Goal: Task Accomplishment & Management: Use online tool/utility

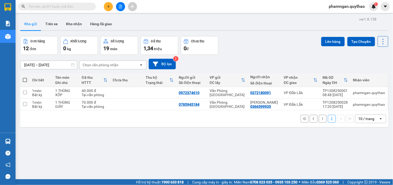
scroll to position [24, 0]
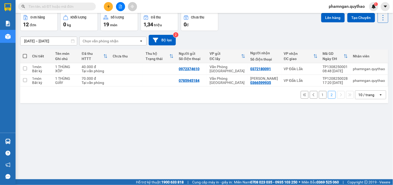
click at [320, 95] on button "1" at bounding box center [323, 95] width 8 height 8
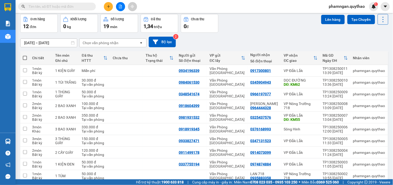
scroll to position [0, 0]
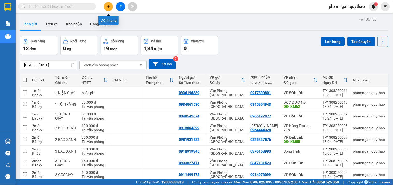
click at [110, 4] on button at bounding box center [108, 6] width 9 height 9
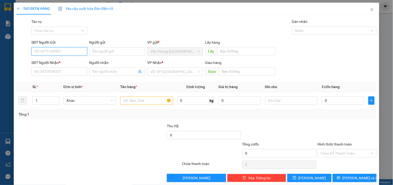
drag, startPoint x: 76, startPoint y: 48, endPoint x: 103, endPoint y: 37, distance: 28.7
click at [76, 48] on input "SĐT Người Gửi" at bounding box center [59, 51] width 56 height 8
type input "0938888207"
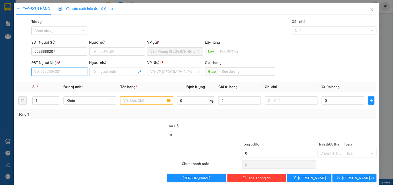
click at [66, 69] on input "SĐT Người Nhận *" at bounding box center [59, 71] width 56 height 8
click at [65, 82] on div "0917300801" at bounding box center [58, 82] width 49 height 6
drag, startPoint x: 64, startPoint y: 73, endPoint x: 0, endPoint y: 82, distance: 64.7
click at [0, 82] on div "TẠO ĐƠN HÀNG Yêu cầu xuất hóa đơn điện tử Transit Pickup Surcharge Ids Transit …" at bounding box center [196, 92] width 393 height 185
type input "0917300801"
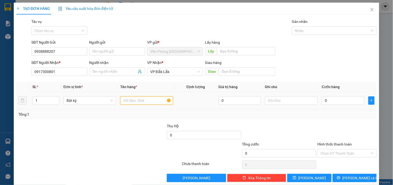
click at [145, 103] on input "text" at bounding box center [146, 100] width 53 height 8
type input "2 KIỆN GIẤY"
drag, startPoint x: 40, startPoint y: 107, endPoint x: 39, endPoint y: 102, distance: 4.4
click at [40, 106] on td "1" at bounding box center [45, 100] width 31 height 17
drag, startPoint x: 40, startPoint y: 102, endPoint x: 38, endPoint y: 100, distance: 3.0
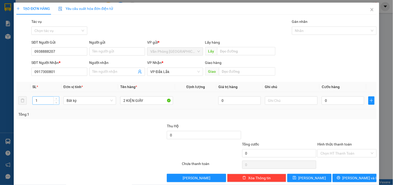
click at [40, 102] on input "1" at bounding box center [46, 100] width 26 height 8
type input "2"
click at [341, 101] on input "0" at bounding box center [343, 100] width 43 height 8
type input "1"
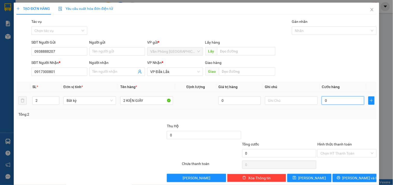
type input "1"
type input "17"
type input "170"
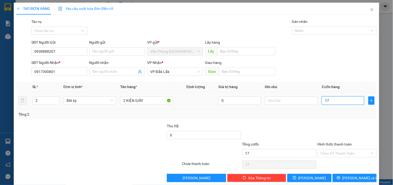
type input "170"
type input "1.700"
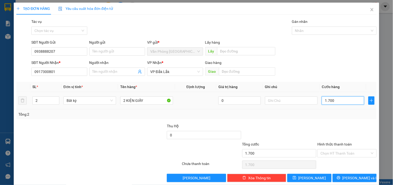
type input "17.000"
type input "170.000"
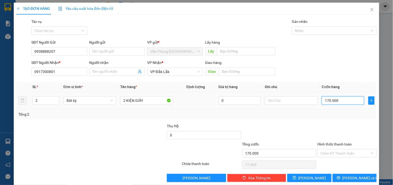
type input "170.000"
drag, startPoint x: 334, startPoint y: 154, endPoint x: 331, endPoint y: 139, distance: 15.6
click at [333, 153] on input "Hình thức thanh toán" at bounding box center [345, 153] width 49 height 8
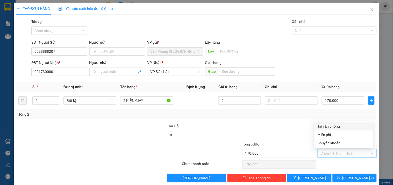
click at [327, 126] on div "Tại văn phòng" at bounding box center [344, 126] width 52 height 6
type input "0"
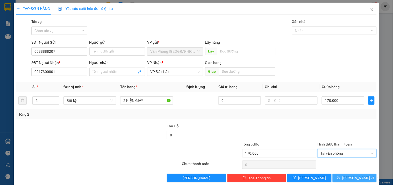
drag, startPoint x: 351, startPoint y: 175, endPoint x: 349, endPoint y: 168, distance: 7.6
click at [351, 175] on span "Lưu và In" at bounding box center [361, 178] width 36 height 6
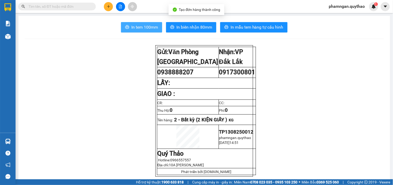
click at [134, 29] on span "In tem 100mm" at bounding box center [144, 27] width 27 height 6
click at [148, 27] on span "In tem 100mm" at bounding box center [144, 27] width 27 height 6
click at [108, 8] on icon "plus" at bounding box center [108, 6] width 0 height 3
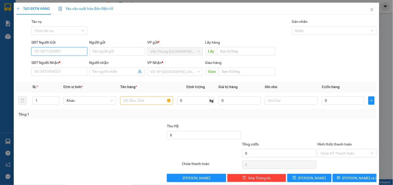
click at [66, 51] on input "SĐT Người Gửi" at bounding box center [59, 51] width 56 height 8
type input "0935160263"
drag, startPoint x: 66, startPoint y: 61, endPoint x: 66, endPoint y: 56, distance: 4.7
click at [66, 60] on div "0935160263" at bounding box center [58, 62] width 49 height 6
type input "0914411568"
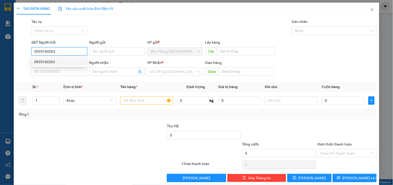
type input "BS VUI"
type input "0935160263"
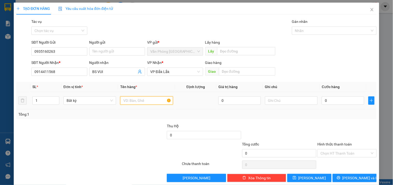
click at [146, 101] on input "text" at bounding box center [146, 100] width 53 height 8
type input "1 THÙNG GIẤY"
click at [343, 100] on input "0" at bounding box center [343, 100] width 43 height 8
type input "5"
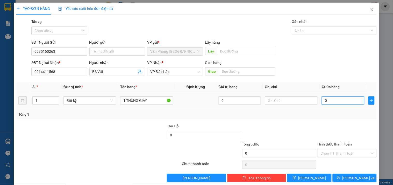
type input "5"
type input "50"
type input "500"
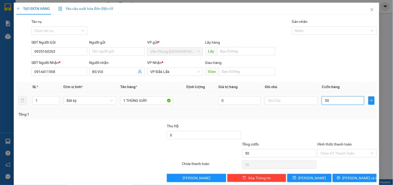
type input "500"
type input "5.000"
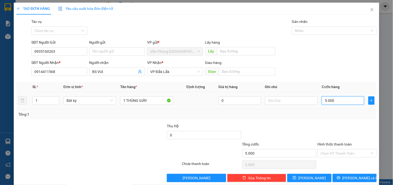
type input "50.000"
type input "500.000"
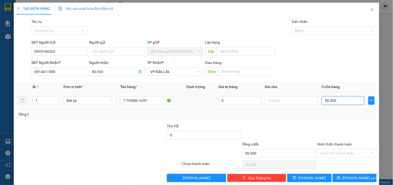
type input "500.000"
type input "50.000"
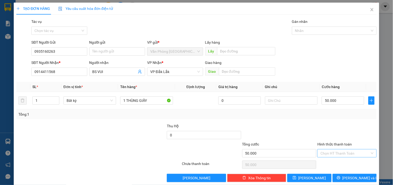
click at [346, 149] on input "Hình thức thanh toán" at bounding box center [345, 153] width 49 height 8
click at [333, 126] on div "Tại văn phòng" at bounding box center [344, 126] width 52 height 6
type input "0"
drag, startPoint x: 350, startPoint y: 177, endPoint x: 253, endPoint y: 135, distance: 106.0
click at [350, 178] on span "Lưu và In" at bounding box center [361, 178] width 36 height 6
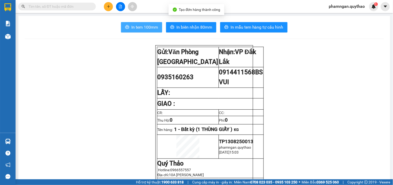
drag, startPoint x: 147, startPoint y: 29, endPoint x: 142, endPoint y: 38, distance: 9.9
click at [147, 30] on button "In tem 100mm" at bounding box center [141, 27] width 41 height 10
click at [152, 29] on span "In tem 100mm" at bounding box center [144, 27] width 27 height 6
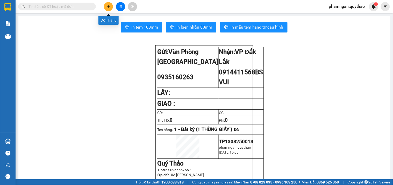
click at [112, 6] on button at bounding box center [108, 6] width 9 height 9
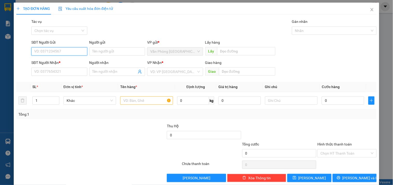
click at [72, 54] on input "SĐT Người Gửi" at bounding box center [59, 51] width 56 height 8
type input "0908985342"
click at [70, 61] on div "0908985342" at bounding box center [58, 62] width 49 height 6
type input "0978179717"
type input "0908985342"
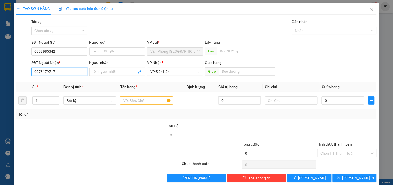
click at [66, 71] on input "0978179717" at bounding box center [59, 71] width 56 height 8
click at [141, 103] on input "text" at bounding box center [146, 100] width 53 height 8
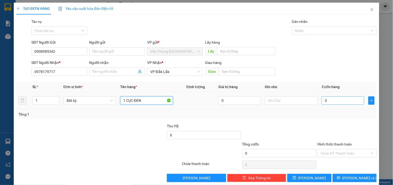
type input "1 CỤC ĐEN"
click at [331, 103] on input "0" at bounding box center [343, 100] width 43 height 8
click at [330, 100] on input "0" at bounding box center [343, 100] width 43 height 8
click at [327, 99] on input "0" at bounding box center [343, 100] width 43 height 8
click at [322, 99] on input "0" at bounding box center [343, 100] width 43 height 8
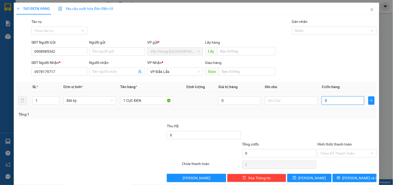
drag, startPoint x: 334, startPoint y: 99, endPoint x: 322, endPoint y: 102, distance: 12.6
click at [333, 99] on input "0" at bounding box center [343, 100] width 43 height 8
click at [322, 101] on input "0" at bounding box center [343, 100] width 43 height 8
type input "80"
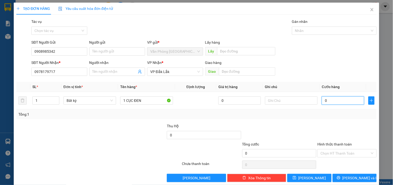
type input "80"
type input "800"
type input "8.000"
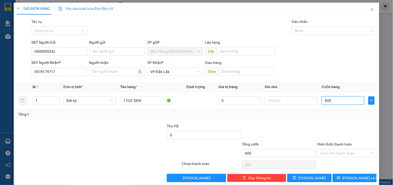
type input "8.000"
type input "80.000"
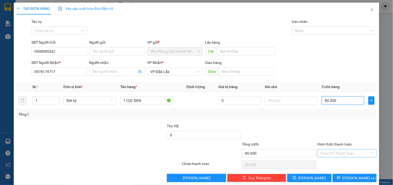
type input "80.000"
click at [321, 152] on input "Hình thức thanh toán" at bounding box center [345, 153] width 49 height 8
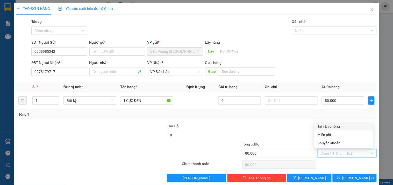
click at [329, 125] on div "Tại văn phòng" at bounding box center [344, 126] width 52 height 6
type input "0"
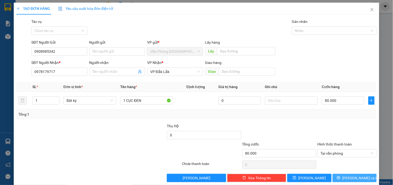
click at [341, 176] on icon "printer" at bounding box center [339, 178] width 4 height 4
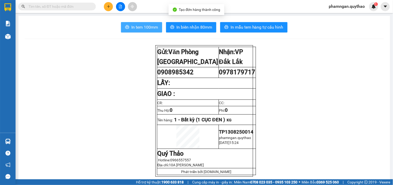
click at [145, 24] on span "In tem 100mm" at bounding box center [144, 27] width 27 height 6
click at [153, 28] on span "In tem 100mm" at bounding box center [144, 27] width 27 height 6
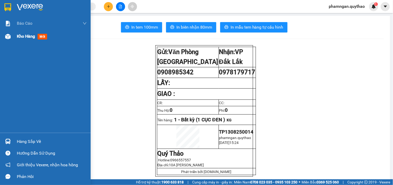
click at [11, 37] on div at bounding box center [7, 36] width 9 height 9
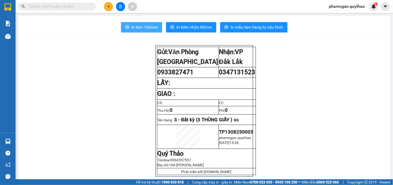
click at [136, 27] on span "In tem 100mm" at bounding box center [144, 27] width 27 height 6
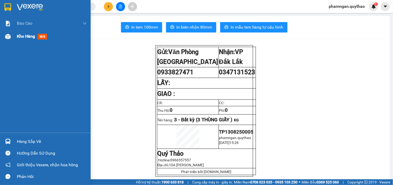
click at [11, 38] on div at bounding box center [7, 36] width 9 height 9
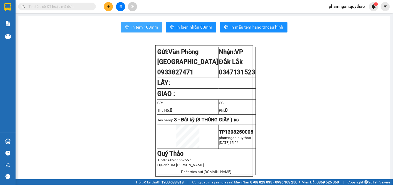
click at [146, 25] on span "In tem 100mm" at bounding box center [144, 27] width 27 height 6
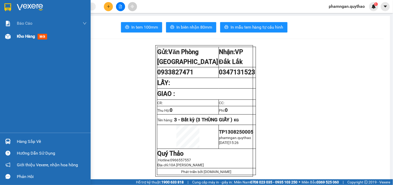
click at [20, 38] on span "Kho hàng" at bounding box center [26, 36] width 18 height 5
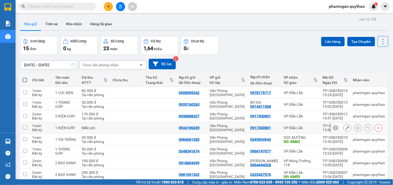
click at [344, 123] on button at bounding box center [347, 127] width 7 height 9
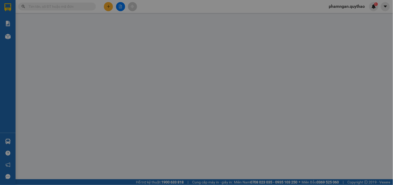
type input "0934196339"
type input "0917300801"
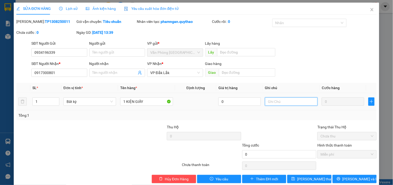
click at [287, 97] on input "text" at bounding box center [291, 101] width 53 height 8
type input "TRẠM PHƯỚC"
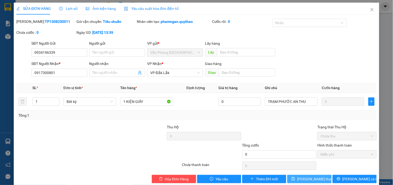
click at [302, 176] on span "Lưu thay đổi" at bounding box center [317, 179] width 41 height 6
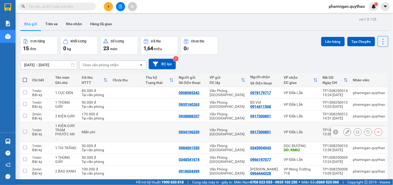
click at [356, 130] on icon at bounding box center [358, 132] width 4 height 4
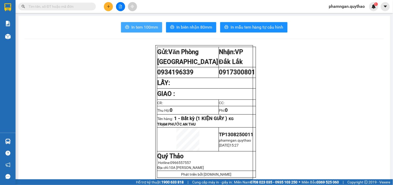
click at [142, 25] on span "In tem 100mm" at bounding box center [144, 27] width 27 height 6
click at [107, 4] on button at bounding box center [108, 6] width 9 height 9
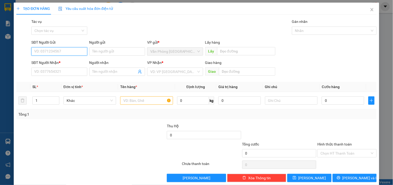
click at [56, 51] on input "SĐT Người Gửi" at bounding box center [59, 51] width 56 height 8
click at [65, 61] on div "0347049779" at bounding box center [58, 62] width 49 height 6
type input "0347049779"
type input "0346188033"
drag, startPoint x: 58, startPoint y: 50, endPoint x: 12, endPoint y: 51, distance: 46.2
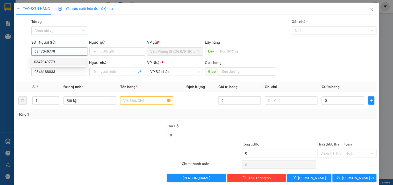
click at [12, 53] on div "TẠO ĐƠN HÀNG Yêu cầu xuất hóa đơn điện tử Transit Pickup Surcharge Ids Transit …" at bounding box center [196, 92] width 393 height 185
type input "0347049779"
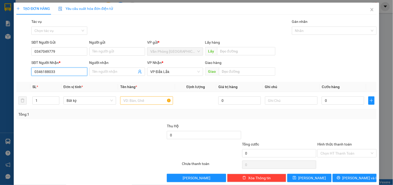
drag, startPoint x: 66, startPoint y: 73, endPoint x: 96, endPoint y: 78, distance: 30.7
click at [66, 73] on input "0346188033" at bounding box center [59, 71] width 56 height 8
click at [142, 101] on input "text" at bounding box center [146, 100] width 53 height 8
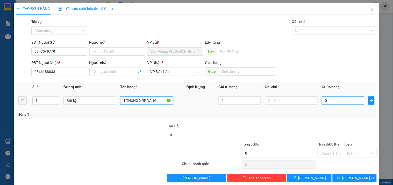
type input "1 THÙNG XỐP VÀNG"
click at [332, 102] on input "0" at bounding box center [343, 100] width 43 height 8
type input "4"
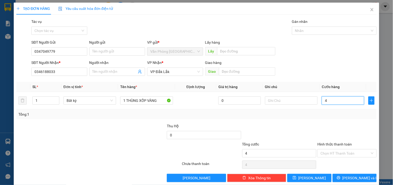
type input "0"
type input "08"
type input "8"
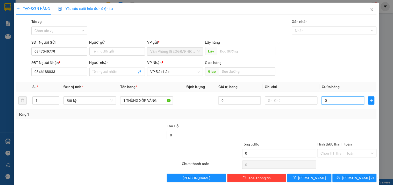
type input "8"
type input "080"
type input "80"
type input "0.800"
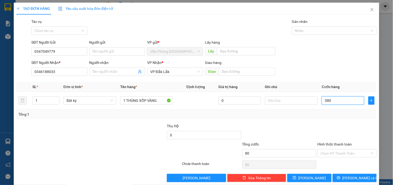
type input "800"
type input "08.000"
type input "8.000"
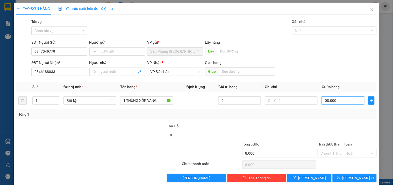
type input "080.000"
type input "80.000"
drag, startPoint x: 356, startPoint y: 154, endPoint x: 325, endPoint y: 136, distance: 35.7
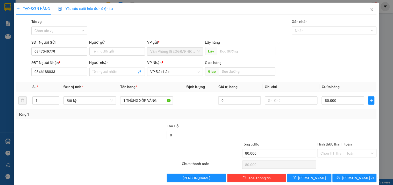
click at [354, 152] on input "Hình thức thanh toán" at bounding box center [345, 153] width 49 height 8
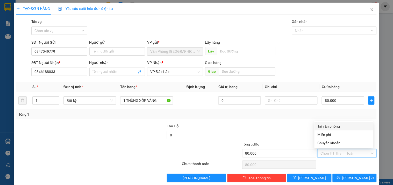
click at [331, 123] on div "Tại văn phòng" at bounding box center [344, 126] width 52 height 6
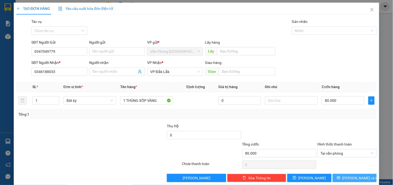
click at [349, 178] on span "Lưu và In" at bounding box center [361, 178] width 36 height 6
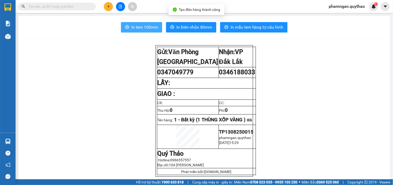
click at [148, 29] on span "In tem 100mm" at bounding box center [144, 27] width 27 height 6
click at [134, 30] on span "In tem 100mm" at bounding box center [144, 27] width 27 height 6
click at [110, 5] on icon "plus" at bounding box center [109, 7] width 4 height 4
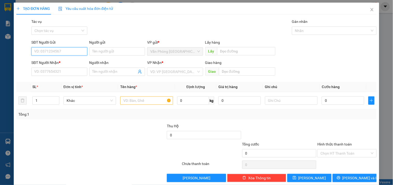
click at [71, 52] on input "SĐT Người Gửi" at bounding box center [59, 51] width 56 height 8
type input "0847041090"
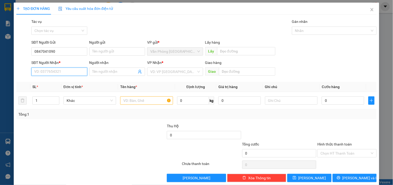
click at [73, 69] on input "SĐT Người Nhận *" at bounding box center [59, 71] width 56 height 8
click at [74, 73] on input "SĐT Người Nhận *" at bounding box center [59, 71] width 56 height 8
drag, startPoint x: 56, startPoint y: 51, endPoint x: 12, endPoint y: 59, distance: 44.6
click at [12, 59] on div "TẠO ĐƠN HÀNG Yêu cầu xuất hóa đơn điện tử Transit Pickup Surcharge Ids Transit …" at bounding box center [196, 92] width 393 height 185
click at [48, 71] on input "SĐT Người Nhận *" at bounding box center [59, 71] width 56 height 8
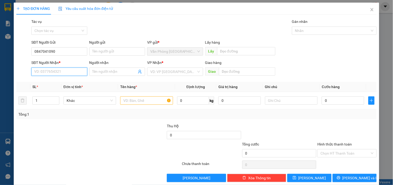
paste input "0847041090"
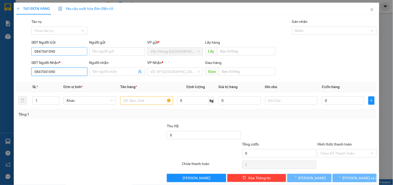
type input "0847041090"
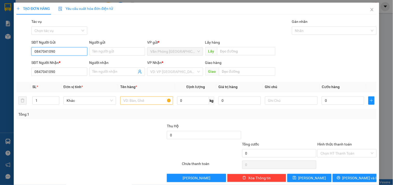
drag, startPoint x: 62, startPoint y: 51, endPoint x: 0, endPoint y: 53, distance: 62.5
click at [0, 53] on div "TẠO ĐƠN HÀNG Yêu cầu xuất hóa đơn điện tử Transit Pickup Surcharge Ids Transit …" at bounding box center [196, 92] width 393 height 185
click at [55, 61] on div "0933502533" at bounding box center [58, 62] width 49 height 6
type input "0933502533"
click at [60, 71] on input "0847041090" at bounding box center [59, 71] width 56 height 8
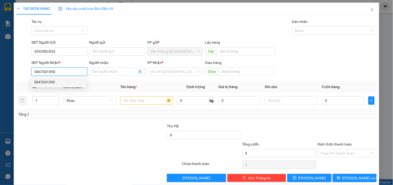
click at [56, 81] on div "0847041090" at bounding box center [58, 82] width 49 height 6
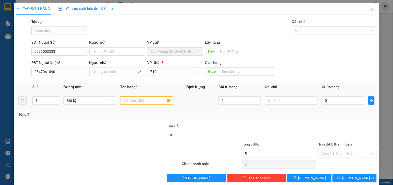
click at [129, 99] on input "text" at bounding box center [146, 100] width 53 height 8
type input "3"
type input "5 BAO LÁ+3 THÙNG"
drag, startPoint x: 46, startPoint y: 103, endPoint x: 43, endPoint y: 103, distance: 2.6
click at [45, 103] on input "1" at bounding box center [46, 100] width 26 height 8
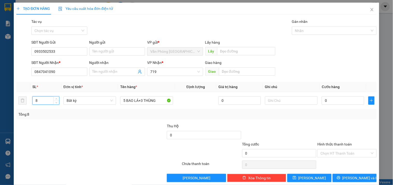
type input "8"
click at [64, 50] on input "0933502533" at bounding box center [59, 51] width 56 height 8
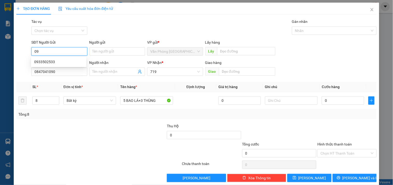
type input "0"
type input "0935177186"
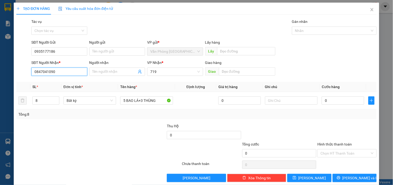
click at [60, 73] on input "0847041090" at bounding box center [59, 71] width 56 height 8
drag, startPoint x: 61, startPoint y: 73, endPoint x: 0, endPoint y: 71, distance: 61.5
click at [0, 71] on div "TẠO ĐƠN HÀNG Yêu cầu xuất hóa đơn điện tử Transit Pickup Surcharge Ids Transit …" at bounding box center [196, 92] width 393 height 185
type input "0372962629"
click at [47, 81] on div "0372962629" at bounding box center [58, 82] width 49 height 6
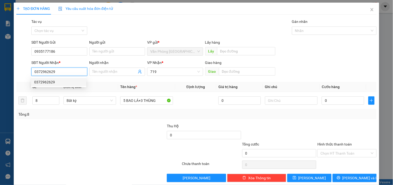
type input "EALAI MĐR"
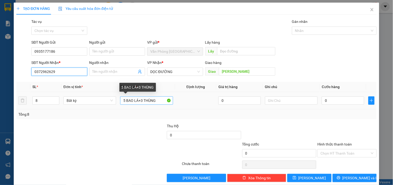
type input "0372962629"
drag, startPoint x: 160, startPoint y: 102, endPoint x: 38, endPoint y: 89, distance: 122.3
click at [41, 91] on table "SL * Đơn vị tính * Tên hàng * Định lượng Giá trị hàng Ghi chú Cước hàng 8 Bất k…" at bounding box center [196, 95] width 361 height 27
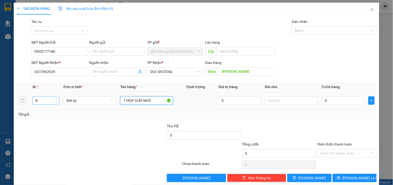
type input "1 HỘP GIẤY NHỎ"
click at [40, 102] on input "8" at bounding box center [46, 100] width 26 height 8
type input "1"
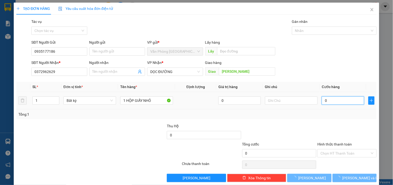
click at [331, 99] on input "0" at bounding box center [343, 100] width 43 height 8
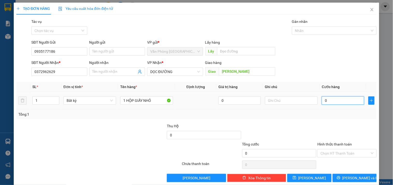
type input "3"
type input "30"
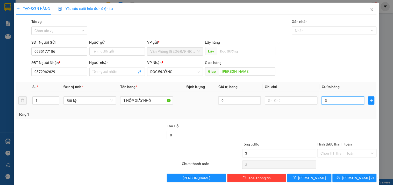
type input "30"
type input "300"
click at [347, 157] on div "Hình thức thanh toán Chọn HT Thanh Toán" at bounding box center [347, 150] width 59 height 18
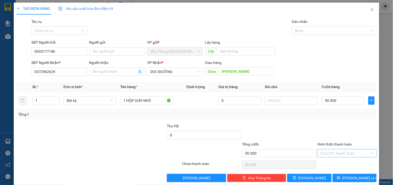
click at [348, 150] on input "Hình thức thanh toán" at bounding box center [345, 153] width 49 height 8
drag, startPoint x: 338, startPoint y: 125, endPoint x: 356, endPoint y: 168, distance: 46.1
click at [338, 126] on div "Tại văn phòng" at bounding box center [344, 126] width 52 height 6
click at [357, 177] on span "Lưu và In" at bounding box center [361, 178] width 36 height 6
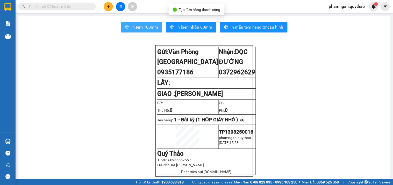
click at [141, 27] on span "In tem 100mm" at bounding box center [144, 27] width 27 height 6
click at [148, 29] on span "In tem 100mm" at bounding box center [144, 27] width 27 height 6
click at [17, 39] on main "In tem 100mm In biên nhận 80mm In mẫu tem hàng tự cấu hình Gửi: Văn Phòng Tân …" at bounding box center [196, 89] width 393 height 179
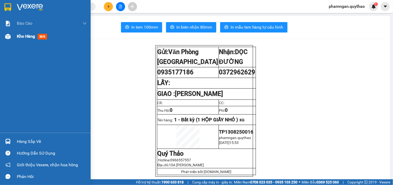
click at [10, 36] on img at bounding box center [7, 36] width 5 height 5
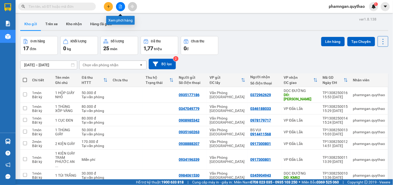
click at [107, 7] on icon "plus" at bounding box center [109, 7] width 4 height 4
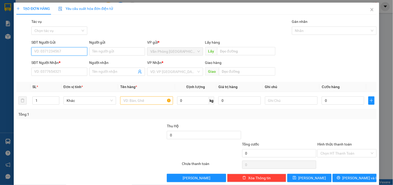
click at [61, 50] on input "SĐT Người Gửi" at bounding box center [59, 51] width 56 height 8
type input "0982103173"
click at [62, 63] on div "0982103173" at bounding box center [58, 62] width 49 height 6
type input "0356505505"
type input "CX EABAR"
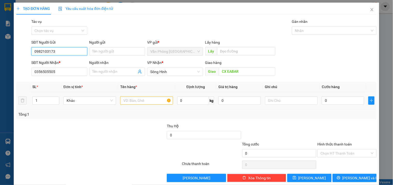
type input "0982103173"
click at [143, 98] on input "text" at bounding box center [146, 100] width 53 height 8
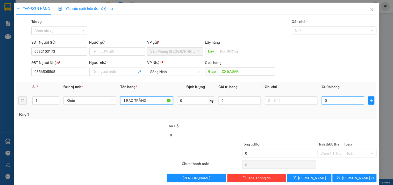
type input "1 BAO TRẮNG"
click at [331, 102] on input "0" at bounding box center [343, 100] width 43 height 8
type input "6"
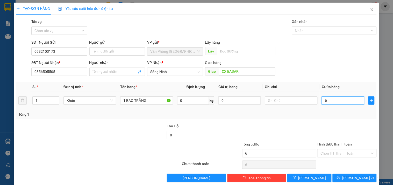
type input "60"
type input "600"
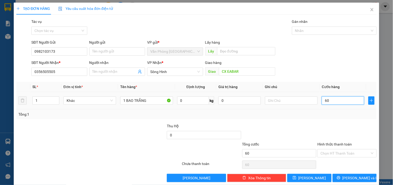
type input "600"
type input "6.000"
type input "60.000"
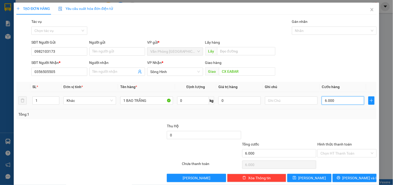
type input "60.000"
click at [346, 155] on input "Hình thức thanh toán" at bounding box center [345, 153] width 49 height 8
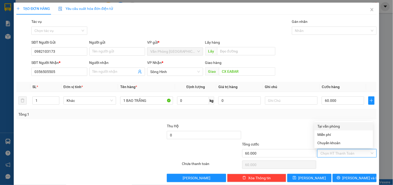
click at [333, 126] on div "Tại văn phòng" at bounding box center [344, 126] width 52 height 6
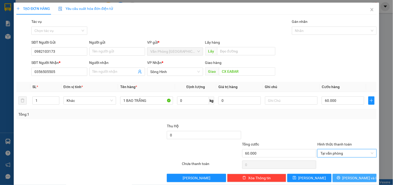
click at [343, 180] on button "Lưu và In" at bounding box center [355, 177] width 44 height 8
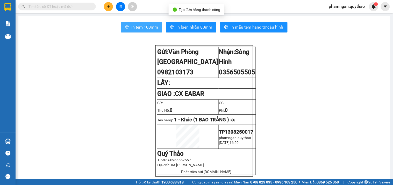
click at [144, 25] on span "In tem 100mm" at bounding box center [144, 27] width 27 height 6
click at [148, 30] on span "In tem 100mm" at bounding box center [144, 27] width 27 height 6
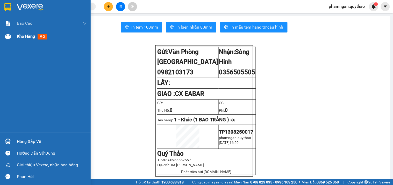
click at [17, 34] on span "Kho hàng" at bounding box center [26, 36] width 18 height 5
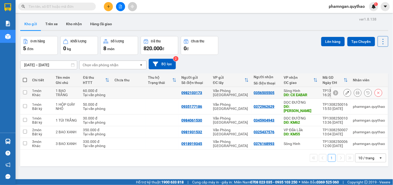
drag, startPoint x: 203, startPoint y: 92, endPoint x: 165, endPoint y: 85, distance: 38.5
click at [167, 87] on tr "1 món Khác 1 BAO TRẮNG 60.000 đ Tại văn phòng 0982103173 Văn Phòng Tân Phú 0356…" at bounding box center [204, 93] width 368 height 12
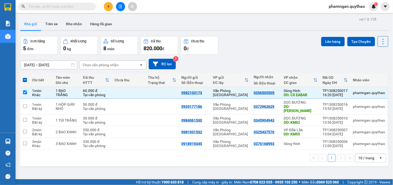
click at [105, 8] on button at bounding box center [108, 6] width 9 height 9
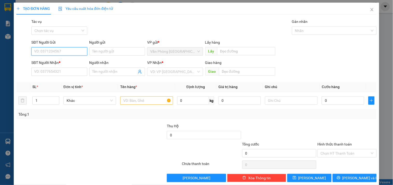
click at [77, 50] on input "SĐT Người Gửi" at bounding box center [59, 51] width 56 height 8
paste input "0982103173"
type input "0982103173"
click at [73, 61] on div "0982103173" at bounding box center [58, 62] width 49 height 6
type input "0356505505"
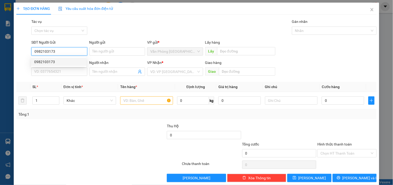
type input "CX EABAR"
type input "0982103173"
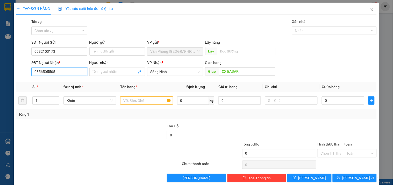
click at [69, 75] on input "0356505505" at bounding box center [59, 71] width 56 height 8
drag, startPoint x: 62, startPoint y: 71, endPoint x: 19, endPoint y: 66, distance: 42.6
click at [15, 69] on div "TẠO ĐƠN HÀNG Yêu cầu xuất hóa đơn điện tử Transit Pickup Surcharge Ids Transit …" at bounding box center [197, 94] width 366 height 183
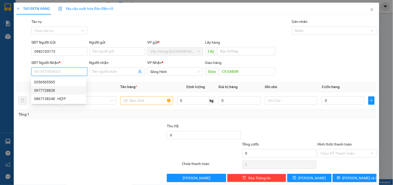
click at [49, 90] on div "0977728828" at bounding box center [58, 90] width 49 height 6
type input "0977728828"
type input "NXE DŨNG LAN MỎ ĐẤT"
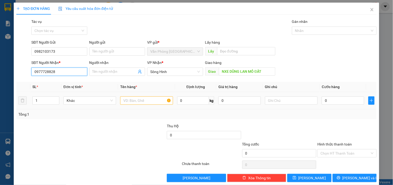
type input "0977728828"
click at [159, 100] on input "text" at bounding box center [146, 100] width 53 height 8
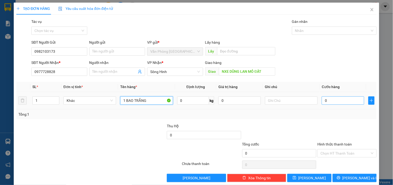
type input "1 BAO TRẮNG"
click at [339, 102] on input "0" at bounding box center [343, 100] width 43 height 8
type input "6"
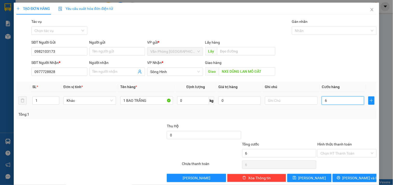
type input "60"
type input "600"
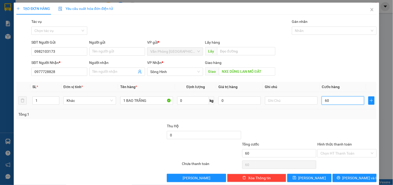
type input "600"
type input "6.000"
type input "60.000"
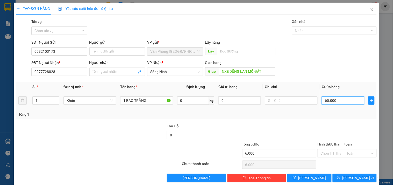
type input "60.000"
drag, startPoint x: 347, startPoint y: 152, endPoint x: 346, endPoint y: 148, distance: 4.3
click at [347, 152] on input "Hình thức thanh toán" at bounding box center [345, 153] width 49 height 8
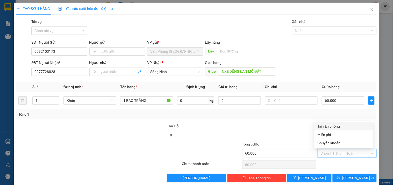
click at [335, 124] on div "Tại văn phòng" at bounding box center [344, 126] width 52 height 6
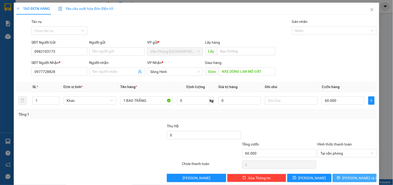
click at [349, 176] on span "Lưu và In" at bounding box center [361, 178] width 36 height 6
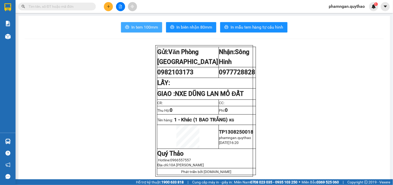
click at [136, 29] on span "In tem 100mm" at bounding box center [144, 27] width 27 height 6
click at [151, 30] on button "In tem 100mm" at bounding box center [141, 27] width 41 height 10
click at [108, 5] on icon "plus" at bounding box center [109, 7] width 4 height 4
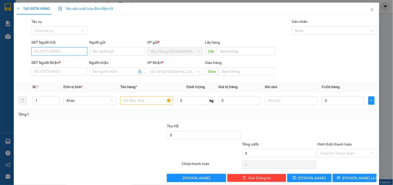
click at [58, 53] on input "SĐT Người Gửi" at bounding box center [59, 51] width 56 height 8
type input "0903118170"
drag, startPoint x: 55, startPoint y: 61, endPoint x: 97, endPoint y: 73, distance: 43.2
click at [55, 61] on div "0903118170" at bounding box center [58, 62] width 49 height 6
type input "0383116795"
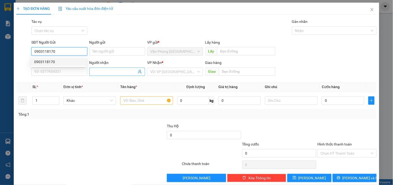
type input "TÌNH"
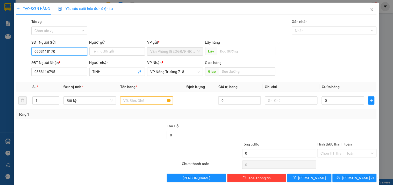
drag, startPoint x: 63, startPoint y: 53, endPoint x: 0, endPoint y: 55, distance: 63.3
click at [0, 55] on div "TẠO ĐƠN HÀNG Yêu cầu xuất hóa đơn điện tử Transit Pickup Surcharge Ids Transit …" at bounding box center [196, 92] width 393 height 185
type input "0903118170"
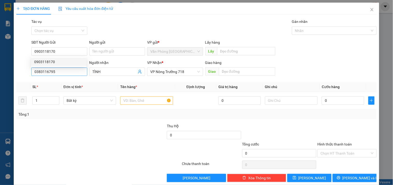
drag, startPoint x: 84, startPoint y: 76, endPoint x: 67, endPoint y: 71, distance: 18.0
click at [76, 74] on div "SĐT Người Nhận * 0383116795" at bounding box center [59, 69] width 56 height 18
drag, startPoint x: 67, startPoint y: 71, endPoint x: 0, endPoint y: 66, distance: 67.1
click at [0, 69] on div "TẠO ĐƠN HÀNG Yêu cầu xuất hóa đơn điện tử Transit Pickup Surcharge Ids Transit …" at bounding box center [196, 92] width 393 height 185
click at [130, 102] on input "text" at bounding box center [146, 100] width 53 height 8
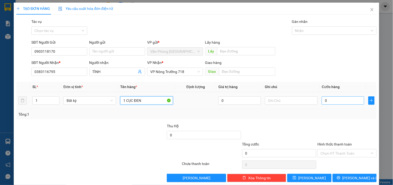
type input "1 CỤC ĐEN"
click at [330, 101] on input "0" at bounding box center [343, 100] width 43 height 8
type input "7"
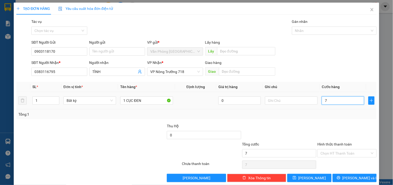
type input "70"
type input "700"
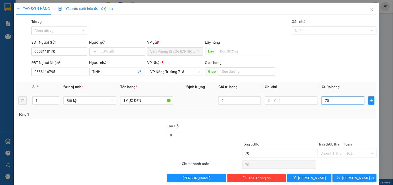
type input "700"
type input "7.000"
type input "70.000"
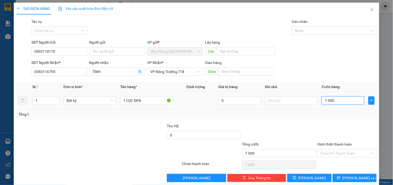
type input "70.000"
click at [330, 155] on input "Hình thức thanh toán" at bounding box center [345, 153] width 49 height 8
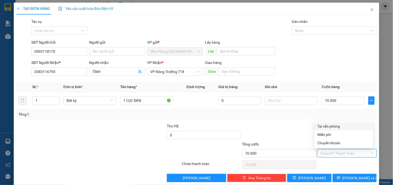
drag, startPoint x: 327, startPoint y: 119, endPoint x: 327, endPoint y: 122, distance: 2.9
click at [327, 120] on div "Transit Pickup Surcharge Ids Transit Deliver Surcharge Ids Transit Deliver Surc…" at bounding box center [196, 100] width 361 height 163
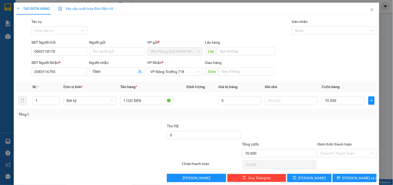
click at [328, 127] on div at bounding box center [347, 132] width 60 height 18
click at [326, 154] on input "Hình thức thanh toán" at bounding box center [345, 153] width 49 height 8
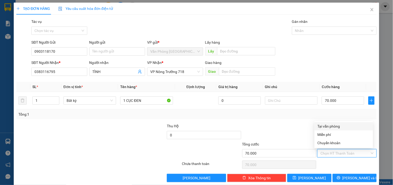
click at [331, 124] on div "Tại văn phòng" at bounding box center [344, 126] width 52 height 6
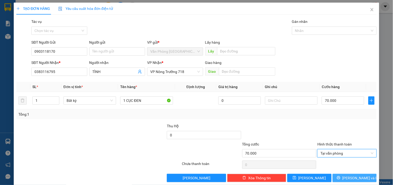
click at [338, 177] on button "Lưu và In" at bounding box center [355, 177] width 44 height 8
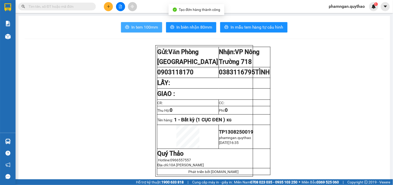
click at [143, 30] on span "In tem 100mm" at bounding box center [144, 27] width 27 height 6
click at [133, 26] on span "In tem 100mm" at bounding box center [144, 27] width 27 height 6
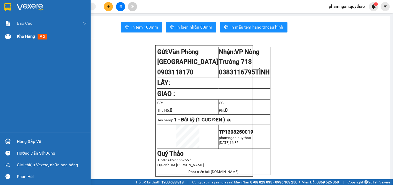
click at [15, 37] on div "Kho hàng mới" at bounding box center [45, 36] width 91 height 13
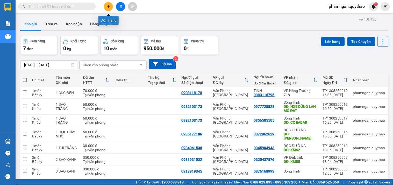
click at [108, 6] on icon "plus" at bounding box center [108, 6] width 0 height 3
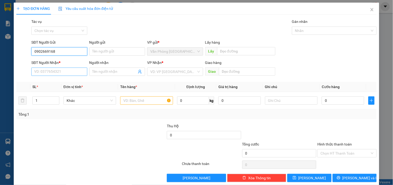
type input "0902669168"
click at [72, 72] on input "SĐT Người Nhận *" at bounding box center [59, 71] width 56 height 8
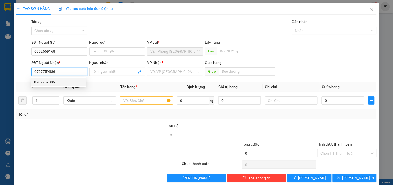
click at [36, 82] on div "0707759386" at bounding box center [58, 82] width 49 height 6
type input "0707759386"
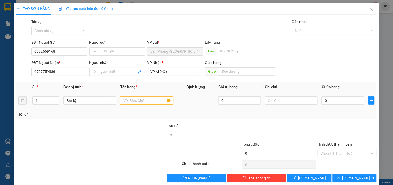
click at [152, 101] on input "text" at bounding box center [146, 100] width 53 height 8
type input "4 BAO XANH"
click at [44, 101] on input "1" at bounding box center [46, 100] width 26 height 8
type input "4"
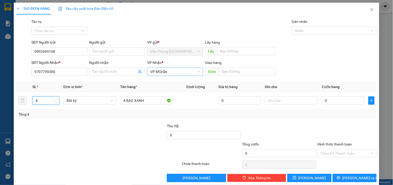
click at [182, 74] on span "VP M'Drắk" at bounding box center [175, 72] width 50 height 8
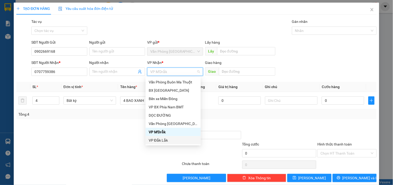
click at [165, 140] on div "VP Đắk Lắk" at bounding box center [173, 140] width 49 height 6
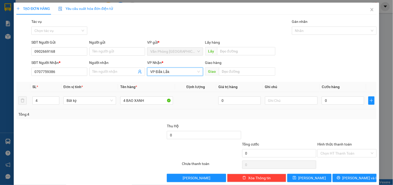
click at [335, 96] on div "0" at bounding box center [343, 100] width 43 height 10
click at [331, 102] on input "0" at bounding box center [343, 100] width 43 height 8
click at [328, 101] on input "0" at bounding box center [343, 100] width 43 height 8
click at [322, 98] on input "0" at bounding box center [343, 100] width 43 height 8
drag, startPoint x: 339, startPoint y: 152, endPoint x: 331, endPoint y: 147, distance: 10.0
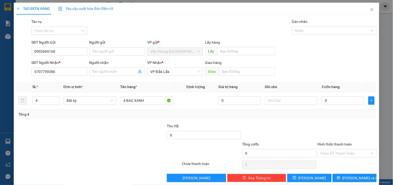
click at [339, 152] on input "Hình thức thanh toán" at bounding box center [345, 153] width 49 height 8
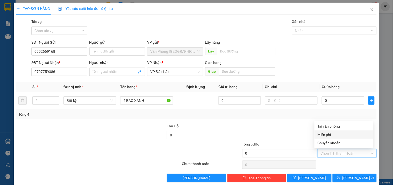
click at [328, 134] on div "Miễn phí" at bounding box center [344, 134] width 52 height 6
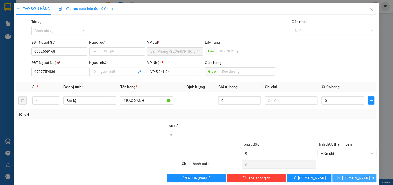
click at [359, 179] on span "Lưu và In" at bounding box center [361, 178] width 36 height 6
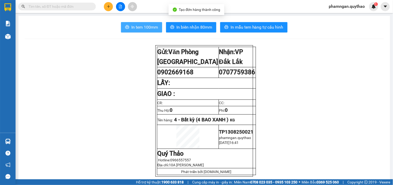
click at [141, 23] on button "In tem 100mm" at bounding box center [141, 27] width 41 height 10
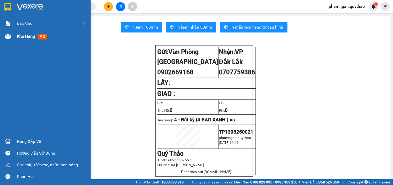
click at [26, 35] on span "Kho hàng" at bounding box center [26, 36] width 18 height 5
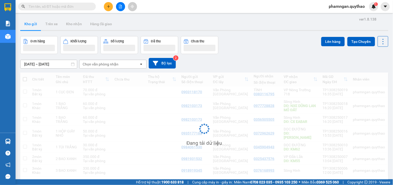
click at [110, 5] on icon "plus" at bounding box center [109, 7] width 4 height 4
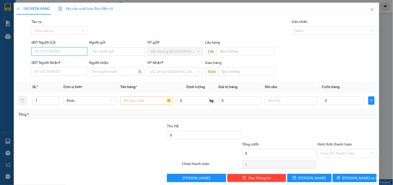
click at [60, 51] on input "SĐT Người Gửi" at bounding box center [59, 51] width 56 height 8
type input "0933381399"
drag, startPoint x: 63, startPoint y: 62, endPoint x: 92, endPoint y: 68, distance: 30.3
click at [63, 62] on div "0933381399" at bounding box center [58, 62] width 49 height 6
type input "0344562356"
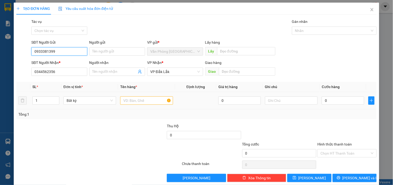
type input "0933381399"
click at [141, 99] on input "text" at bounding box center [146, 100] width 53 height 8
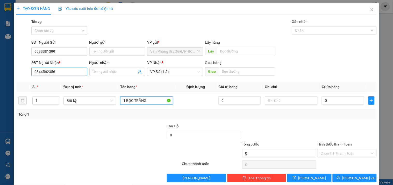
type input "1 BỌC TRẮNG"
click at [64, 72] on input "0344562356" at bounding box center [59, 71] width 56 height 8
click at [63, 71] on input "0344562356" at bounding box center [59, 71] width 56 height 8
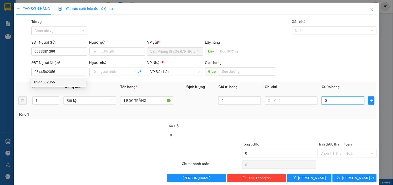
click at [335, 101] on input "0" at bounding box center [343, 100] width 43 height 8
type input "4"
type input "40"
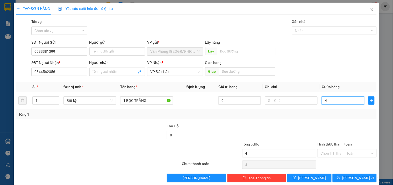
type input "40"
drag, startPoint x: 336, startPoint y: 152, endPoint x: 339, endPoint y: 154, distance: 3.5
click at [337, 153] on input "Hình thức thanh toán" at bounding box center [345, 153] width 49 height 8
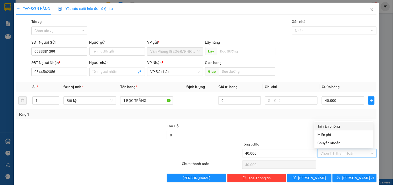
click at [333, 125] on div "Tại văn phòng" at bounding box center [344, 126] width 52 height 6
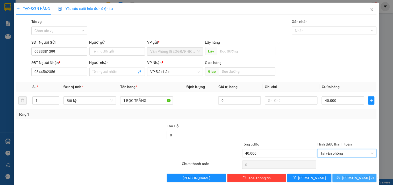
drag, startPoint x: 345, startPoint y: 176, endPoint x: 348, endPoint y: 175, distance: 2.6
click at [346, 176] on button "Lưu và In" at bounding box center [355, 177] width 44 height 8
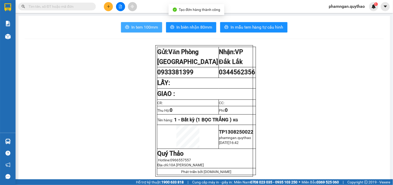
click at [144, 30] on span "In tem 100mm" at bounding box center [144, 27] width 27 height 6
click at [146, 27] on span "In tem 100mm" at bounding box center [144, 27] width 27 height 6
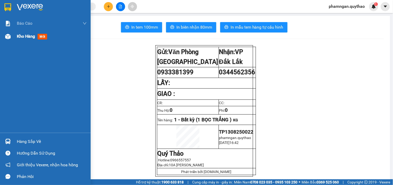
click at [16, 33] on div "Kho hàng mới" at bounding box center [45, 36] width 91 height 13
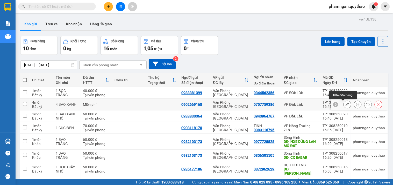
click at [344, 103] on button at bounding box center [347, 104] width 7 height 9
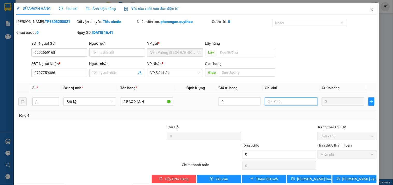
click at [281, 97] on input "text" at bounding box center [291, 101] width 53 height 8
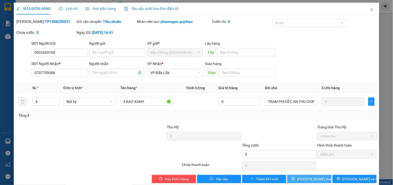
click at [315, 176] on span "Lưu thay đổi" at bounding box center [317, 179] width 41 height 6
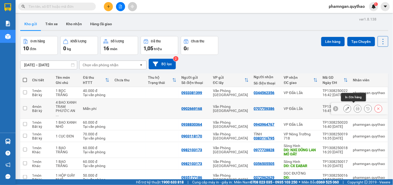
click at [356, 107] on icon at bounding box center [358, 109] width 4 height 4
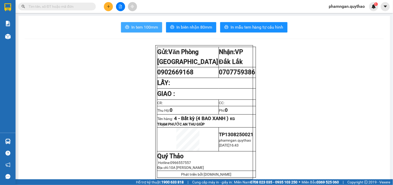
click at [150, 29] on span "In tem 100mm" at bounding box center [144, 27] width 27 height 6
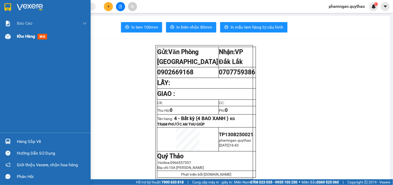
click at [26, 34] on span "Kho hàng" at bounding box center [26, 36] width 18 height 5
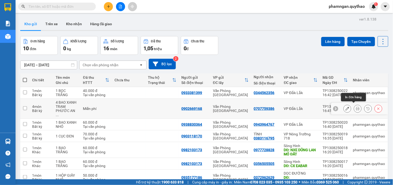
click at [356, 107] on icon at bounding box center [358, 109] width 4 height 4
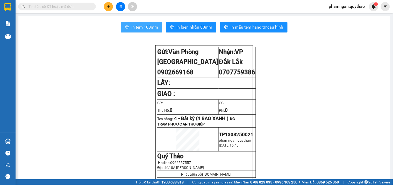
click at [147, 26] on span "In tem 100mm" at bounding box center [144, 27] width 27 height 6
click at [75, 4] on input "text" at bounding box center [59, 7] width 61 height 6
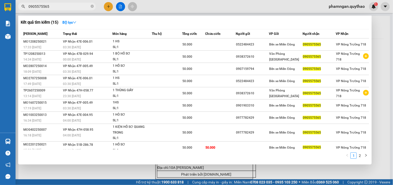
drag, startPoint x: 391, startPoint y: 22, endPoint x: 392, endPoint y: 61, distance: 39.2
click at [392, 61] on div at bounding box center [196, 92] width 393 height 185
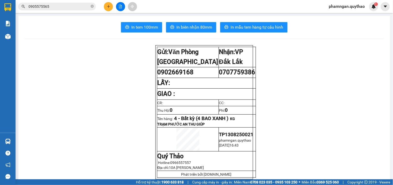
click at [75, 5] on input "0905575565" at bounding box center [59, 7] width 61 height 6
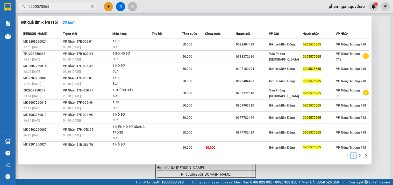
drag, startPoint x: 392, startPoint y: 55, endPoint x: 393, endPoint y: 74, distance: 18.7
click at [393, 74] on div at bounding box center [196, 92] width 393 height 185
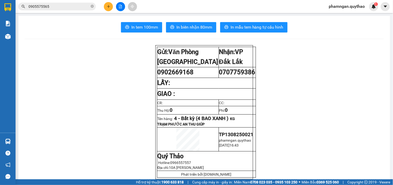
click at [61, 7] on input "0905575565" at bounding box center [59, 7] width 61 height 6
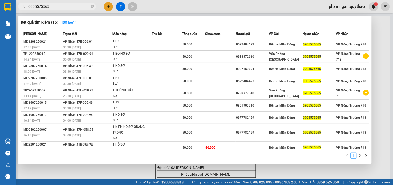
drag, startPoint x: 391, startPoint y: 51, endPoint x: 393, endPoint y: 93, distance: 42.1
click at [393, 95] on div at bounding box center [196, 92] width 393 height 185
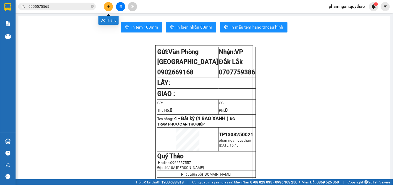
click at [108, 6] on icon "plus" at bounding box center [109, 7] width 4 height 4
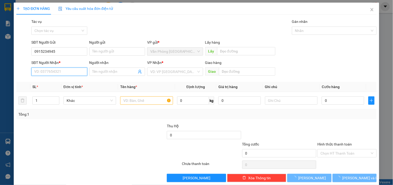
click at [72, 72] on input "SĐT Người Nhận *" at bounding box center [59, 71] width 56 height 8
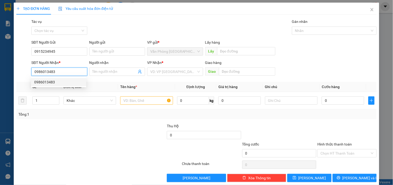
click at [55, 83] on div "0986013483" at bounding box center [58, 82] width 49 height 6
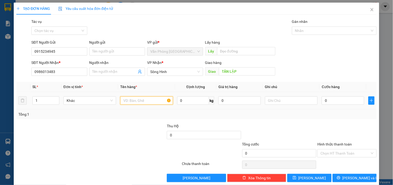
click at [142, 102] on input "text" at bounding box center [146, 100] width 53 height 8
drag, startPoint x: 144, startPoint y: 98, endPoint x: 126, endPoint y: 98, distance: 18.2
click at [126, 98] on input "1 hộp giấy" at bounding box center [146, 100] width 53 height 8
click at [322, 102] on input "0" at bounding box center [343, 100] width 43 height 8
click at [334, 101] on input "0" at bounding box center [343, 100] width 43 height 8
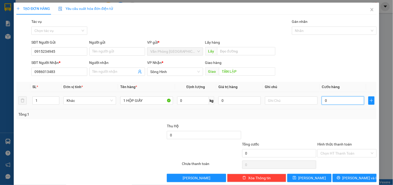
click at [339, 104] on input "0" at bounding box center [343, 100] width 43 height 8
click at [322, 100] on input "0" at bounding box center [343, 100] width 43 height 8
click at [357, 152] on input "Hình thức thanh toán" at bounding box center [345, 153] width 49 height 8
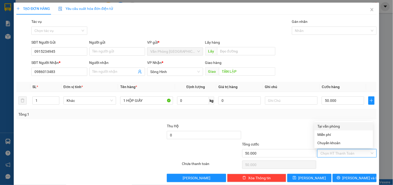
click at [336, 124] on div "Tại văn phòng" at bounding box center [344, 126] width 52 height 6
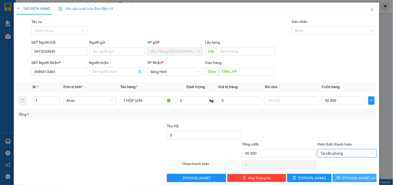
click at [347, 180] on button "Lưu và In" at bounding box center [355, 177] width 44 height 8
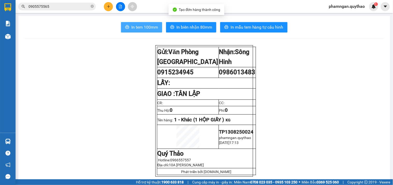
click at [137, 29] on span "In tem 100mm" at bounding box center [144, 27] width 27 height 6
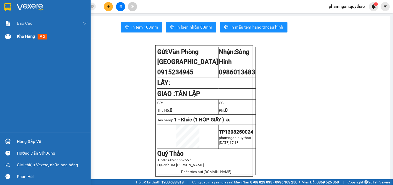
click at [12, 38] on div "Kho hàng mới" at bounding box center [45, 36] width 91 height 13
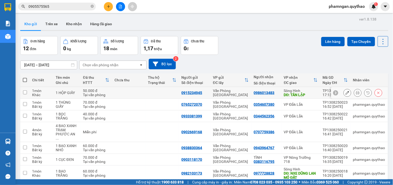
drag, startPoint x: 207, startPoint y: 92, endPoint x: 151, endPoint y: 90, distance: 56.3
click at [151, 90] on tr "1 món Khác 1 HỘP GIẤY 50.000 đ Tại văn phòng 0915234945 Văn Phòng Tân Phú 09860…" at bounding box center [204, 93] width 368 height 12
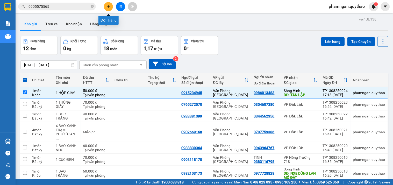
click at [109, 6] on icon "plus" at bounding box center [109, 7] width 4 height 4
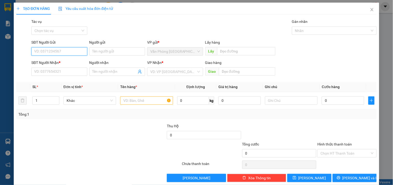
click at [75, 53] on input "SĐT Người Gửi" at bounding box center [59, 51] width 56 height 8
paste input "0915234945"
click at [55, 62] on div "0915234945" at bounding box center [58, 62] width 49 height 6
click at [150, 100] on input "text" at bounding box center [146, 100] width 53 height 8
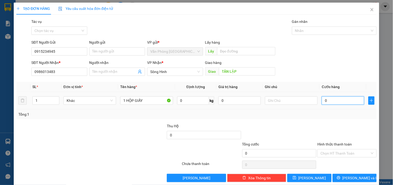
click at [333, 101] on input "0" at bounding box center [343, 100] width 43 height 8
click at [336, 153] on input "Hình thức thanh toán" at bounding box center [345, 153] width 49 height 8
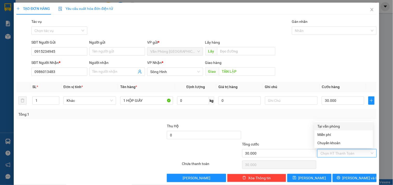
drag, startPoint x: 333, startPoint y: 125, endPoint x: 356, endPoint y: 184, distance: 63.8
click at [333, 125] on div "Tại văn phòng" at bounding box center [344, 126] width 52 height 6
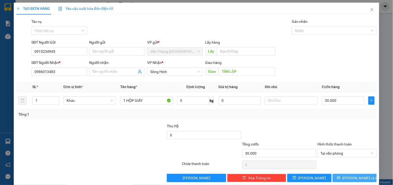
drag, startPoint x: 354, startPoint y: 178, endPoint x: 0, endPoint y: 54, distance: 375.5
click at [354, 176] on span "Lưu và In" at bounding box center [361, 178] width 36 height 6
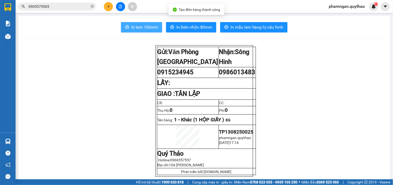
click at [128, 29] on button "In tem 100mm" at bounding box center [141, 27] width 41 height 10
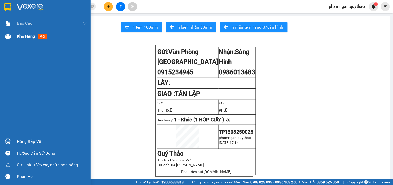
click at [12, 38] on div "Kho hàng mới" at bounding box center [45, 36] width 91 height 13
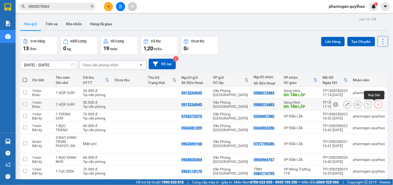
click at [377, 104] on button at bounding box center [378, 104] width 7 height 9
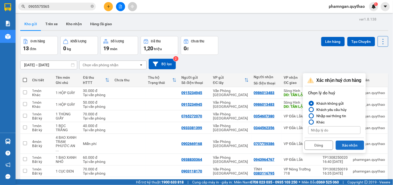
click at [344, 142] on button "Xác nhận" at bounding box center [350, 144] width 29 height 9
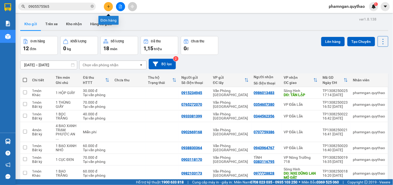
click at [110, 3] on button at bounding box center [108, 6] width 9 height 9
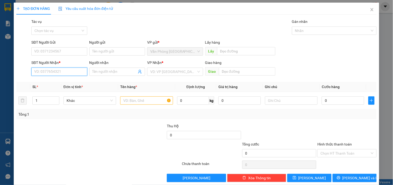
click at [48, 73] on input "SĐT Người Nhận *" at bounding box center [59, 71] width 56 height 8
click at [73, 82] on div "0362196750 - SHOP TÌNH" at bounding box center [58, 82] width 49 height 6
click at [144, 99] on input "text" at bounding box center [146, 100] width 53 height 8
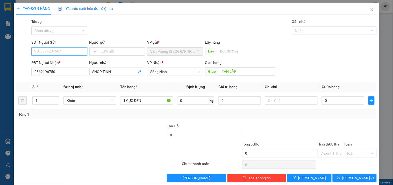
click at [72, 52] on input "SĐT Người Gửi" at bounding box center [59, 51] width 56 height 8
drag, startPoint x: 18, startPoint y: 52, endPoint x: 0, endPoint y: 58, distance: 18.6
click at [0, 58] on div "TẠO ĐƠN HÀNG Yêu cầu xuất hóa đơn điện tử Transit Pickup Surcharge Ids Transit …" at bounding box center [196, 92] width 393 height 185
click at [335, 101] on input "0" at bounding box center [343, 100] width 43 height 8
click at [346, 152] on input "Hình thức thanh toán" at bounding box center [345, 153] width 49 height 8
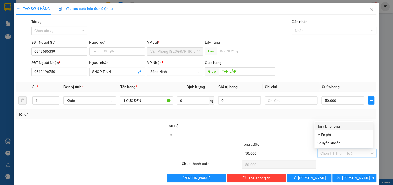
click at [326, 127] on div "Tại văn phòng" at bounding box center [344, 126] width 52 height 6
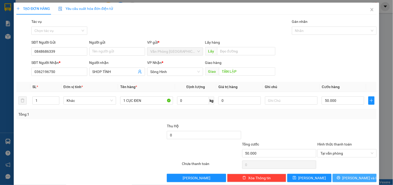
drag, startPoint x: 351, startPoint y: 176, endPoint x: 318, endPoint y: 158, distance: 37.3
click at [351, 175] on span "Lưu và In" at bounding box center [361, 178] width 36 height 6
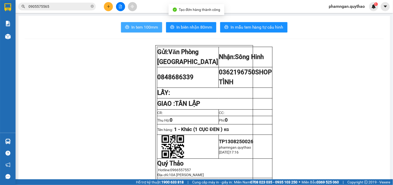
click at [148, 30] on span "In tem 100mm" at bounding box center [144, 27] width 27 height 6
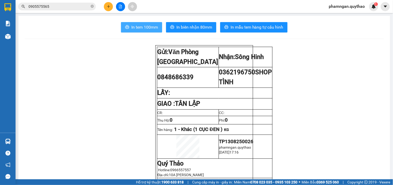
click at [147, 28] on span "In tem 100mm" at bounding box center [144, 27] width 27 height 6
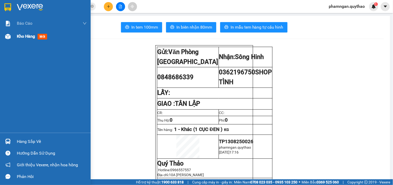
click at [11, 35] on div at bounding box center [7, 36] width 9 height 9
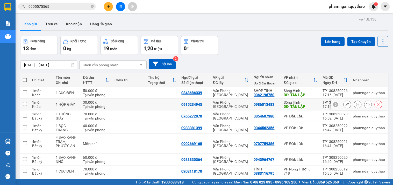
drag, startPoint x: 205, startPoint y: 102, endPoint x: 175, endPoint y: 102, distance: 29.8
click at [176, 103] on tr "1 món Khác 1 HỘP GIẤY 30.000 đ Tại văn phòng 0915234945 Văn Phòng Tân Phú 09860…" at bounding box center [204, 105] width 368 height 12
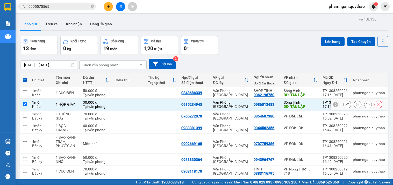
click at [26, 105] on input "checkbox" at bounding box center [25, 104] width 4 height 4
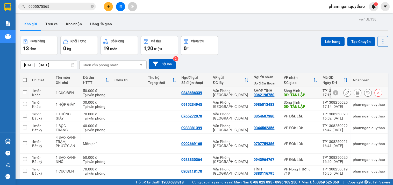
drag, startPoint x: 273, startPoint y: 93, endPoint x: 252, endPoint y: 94, distance: 20.5
click at [252, 94] on td "SHOP TÌNH 0362196750" at bounding box center [267, 93] width 30 height 12
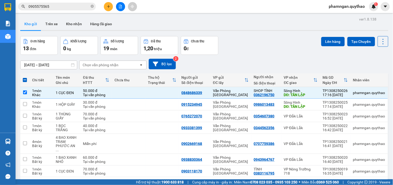
click at [108, 6] on icon "plus" at bounding box center [109, 7] width 4 height 4
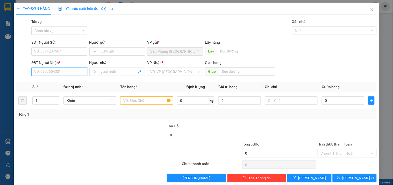
click at [62, 74] on input "SĐT Người Nhận *" at bounding box center [59, 71] width 56 height 8
paste input "0362196750"
drag, startPoint x: 54, startPoint y: 79, endPoint x: 128, endPoint y: 88, distance: 75.0
click at [54, 79] on div "0362196750 - SHOP TÌNH" at bounding box center [58, 82] width 49 height 6
click at [136, 99] on input "text" at bounding box center [146, 100] width 53 height 8
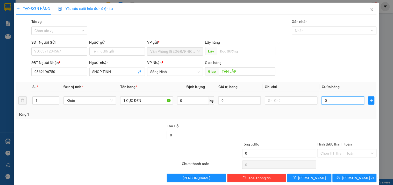
click at [338, 101] on input "0" at bounding box center [343, 100] width 43 height 8
drag, startPoint x: 337, startPoint y: 156, endPoint x: 335, endPoint y: 144, distance: 11.6
click at [337, 155] on input "Hình thức thanh toán" at bounding box center [345, 153] width 49 height 8
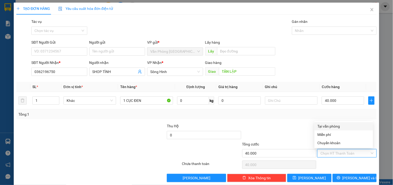
click at [335, 125] on div "Tại văn phòng" at bounding box center [344, 126] width 52 height 6
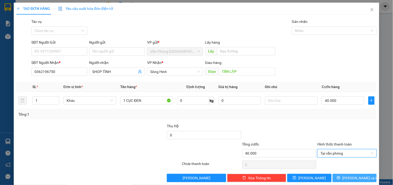
drag, startPoint x: 346, startPoint y: 176, endPoint x: 346, endPoint y: 173, distance: 3.4
click at [346, 176] on button "Lưu và In" at bounding box center [355, 177] width 44 height 8
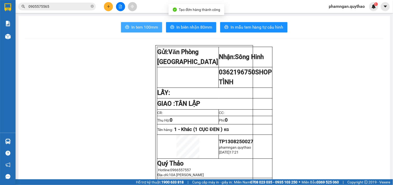
drag, startPoint x: 139, startPoint y: 27, endPoint x: 131, endPoint y: 36, distance: 12.3
click at [139, 27] on span "In tem 100mm" at bounding box center [144, 27] width 27 height 6
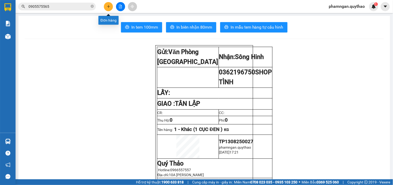
click at [108, 7] on icon "plus" at bounding box center [108, 6] width 0 height 3
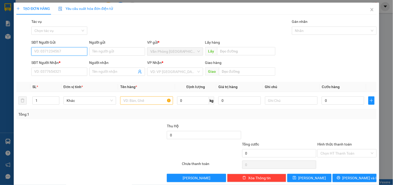
click at [64, 53] on input "SĐT Người Gửi" at bounding box center [59, 51] width 56 height 8
click at [45, 51] on input "0938907368" at bounding box center [59, 51] width 56 height 8
click at [59, 61] on div "0938707368" at bounding box center [58, 62] width 49 height 6
click at [143, 101] on input "text" at bounding box center [146, 100] width 53 height 8
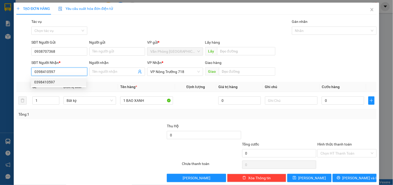
drag, startPoint x: 63, startPoint y: 72, endPoint x: 60, endPoint y: 71, distance: 3.4
click at [60, 71] on input "0398410597" at bounding box center [59, 71] width 56 height 8
click at [341, 100] on input "0" at bounding box center [343, 100] width 43 height 8
click at [340, 149] on input "Hình thức thanh toán" at bounding box center [345, 153] width 49 height 8
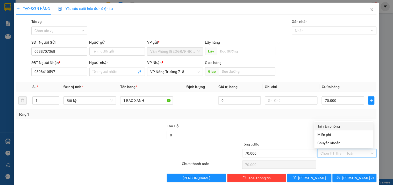
click at [333, 127] on div "Tại văn phòng" at bounding box center [344, 126] width 52 height 6
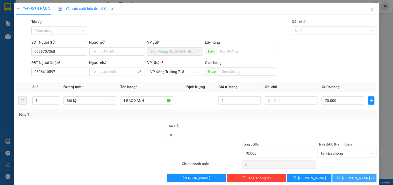
click at [350, 175] on span "Lưu và In" at bounding box center [361, 178] width 36 height 6
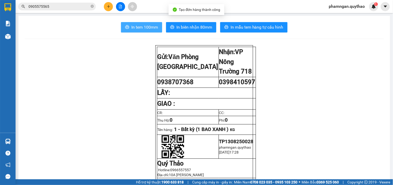
click at [147, 27] on span "In tem 100mm" at bounding box center [144, 27] width 27 height 6
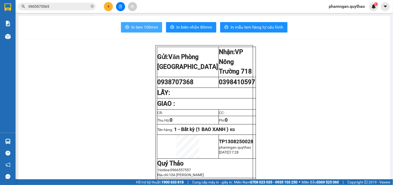
drag, startPoint x: 143, startPoint y: 28, endPoint x: 135, endPoint y: 28, distance: 7.8
click at [143, 28] on span "In tem 100mm" at bounding box center [144, 27] width 27 height 6
click at [109, 6] on icon "plus" at bounding box center [109, 7] width 4 height 4
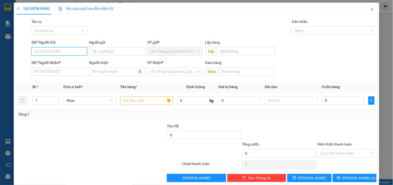
click at [52, 51] on input "SĐT Người Gửi" at bounding box center [59, 51] width 56 height 8
click at [48, 61] on div "0988815258" at bounding box center [58, 62] width 49 height 6
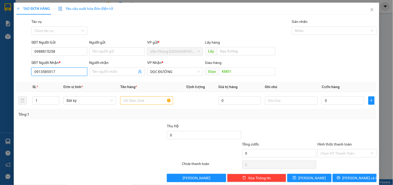
drag, startPoint x: 61, startPoint y: 73, endPoint x: 0, endPoint y: 73, distance: 61.2
click at [0, 73] on div "TẠO ĐƠN HÀNG Yêu cầu xuất hóa đơn điện tử Transit Pickup Surcharge Ids Transit …" at bounding box center [196, 92] width 393 height 185
click at [134, 103] on input "text" at bounding box center [146, 100] width 53 height 8
drag, startPoint x: 153, startPoint y: 82, endPoint x: 168, endPoint y: 79, distance: 14.8
drag, startPoint x: 168, startPoint y: 79, endPoint x: 336, endPoint y: 95, distance: 169.3
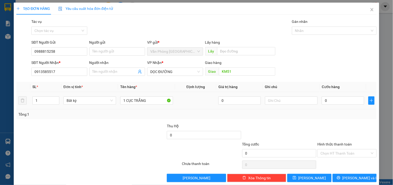
click at [336, 93] on table "SL * Đơn vị tính * Tên hàng * Định lượng Giá trị hàng Ghi chú Cước hàng 1 Bất k…" at bounding box center [196, 95] width 361 height 27
click at [336, 96] on input "0" at bounding box center [343, 100] width 43 height 8
click at [330, 154] on input "Hình thức thanh toán" at bounding box center [345, 153] width 49 height 8
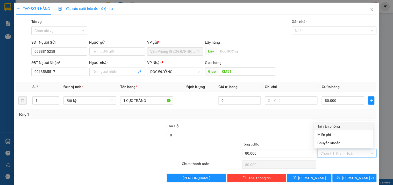
drag, startPoint x: 332, startPoint y: 124, endPoint x: 351, endPoint y: 145, distance: 28.4
click at [333, 125] on div "Tại văn phòng" at bounding box center [344, 126] width 52 height 6
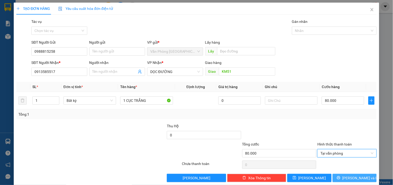
click at [357, 177] on span "Lưu và In" at bounding box center [361, 178] width 36 height 6
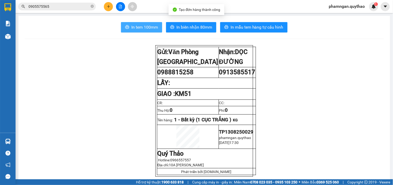
drag, startPoint x: 154, startPoint y: 28, endPoint x: 150, endPoint y: 38, distance: 11.5
click at [154, 29] on span "In tem 100mm" at bounding box center [144, 27] width 27 height 6
drag, startPoint x: 145, startPoint y: 30, endPoint x: 159, endPoint y: 31, distance: 13.5
click at [146, 31] on button "In tem 100mm" at bounding box center [141, 27] width 41 height 10
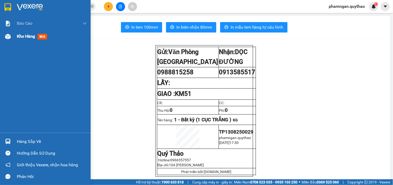
click at [6, 37] on img at bounding box center [7, 36] width 5 height 5
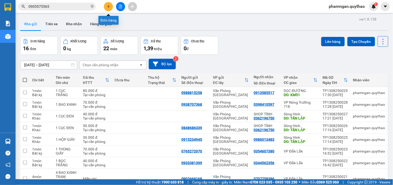
click at [106, 8] on button at bounding box center [108, 6] width 9 height 9
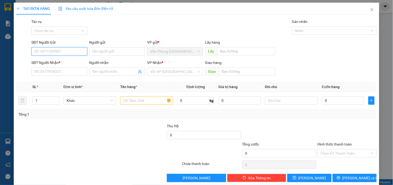
click at [71, 52] on input "SĐT Người Gửi" at bounding box center [59, 51] width 56 height 8
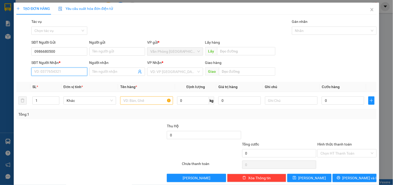
click at [58, 72] on input "SĐT Người Nhận *" at bounding box center [59, 71] width 56 height 8
click at [43, 50] on input "0986680500" at bounding box center [59, 51] width 56 height 8
click at [60, 52] on input "0986680500" at bounding box center [59, 51] width 56 height 8
drag, startPoint x: 60, startPoint y: 52, endPoint x: 16, endPoint y: 56, distance: 44.8
click at [16, 56] on div "SĐT Người Gửi 0986680500 0986680500 Người gửi Tên người gửi VP gửi * Văn Phòng …" at bounding box center [197, 48] width 362 height 18
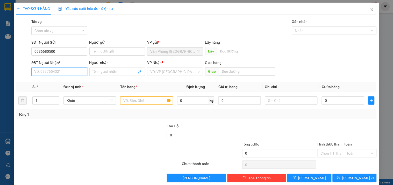
click at [56, 74] on input "SĐT Người Nhận *" at bounding box center [59, 71] width 56 height 8
click at [175, 73] on input "search" at bounding box center [173, 72] width 46 height 8
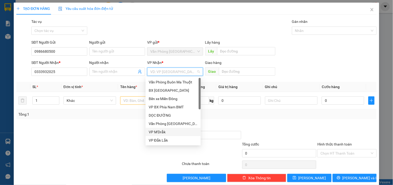
click at [165, 131] on div "VP M'Drắk" at bounding box center [173, 132] width 49 height 6
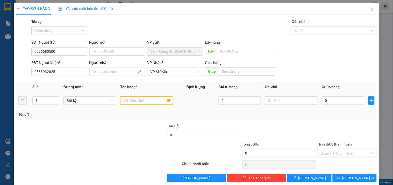
click at [150, 99] on input "text" at bounding box center [146, 100] width 53 height 8
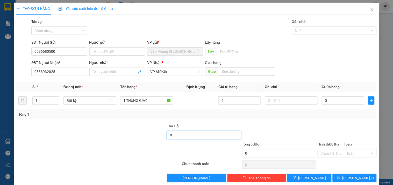
click at [199, 136] on input "0" at bounding box center [204, 135] width 74 height 8
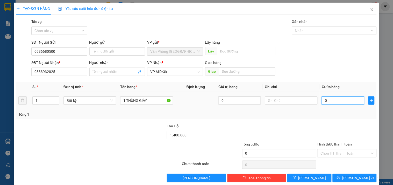
click at [340, 102] on input "0" at bounding box center [343, 100] width 43 height 8
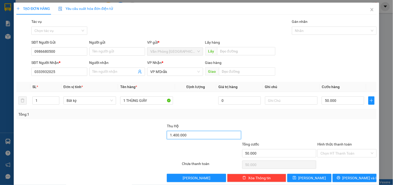
click at [187, 133] on input "1.400.000" at bounding box center [204, 135] width 74 height 8
click at [186, 133] on input "1.400.000" at bounding box center [204, 135] width 74 height 8
click at [348, 151] on input "Hình thức thanh toán" at bounding box center [345, 153] width 49 height 8
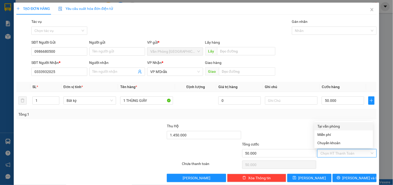
click at [337, 126] on div "Tại văn phòng" at bounding box center [344, 126] width 52 height 6
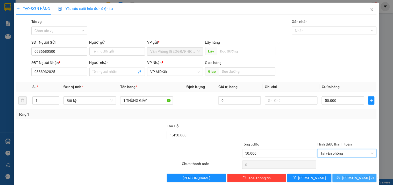
click at [347, 178] on button "Lưu và In" at bounding box center [355, 177] width 44 height 8
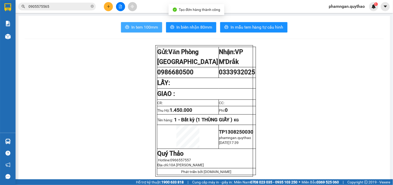
click at [148, 28] on span "In tem 100mm" at bounding box center [144, 27] width 27 height 6
click at [133, 27] on span "In tem 100mm" at bounding box center [144, 27] width 27 height 6
click at [109, 5] on icon "plus" at bounding box center [109, 7] width 4 height 4
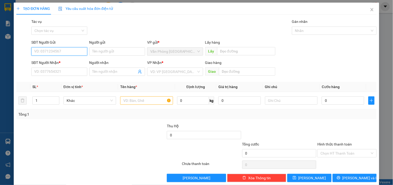
click at [58, 52] on input "SĐT Người Gửi" at bounding box center [59, 51] width 56 height 8
click at [73, 64] on div "0903399023" at bounding box center [58, 62] width 49 height 6
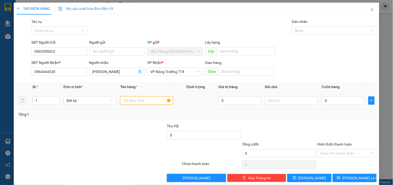
click at [134, 97] on input "text" at bounding box center [146, 100] width 53 height 8
click at [39, 98] on input "1" at bounding box center [46, 100] width 26 height 8
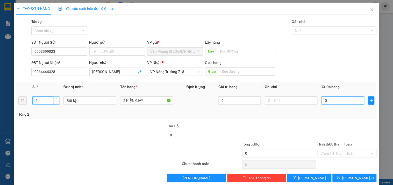
click at [324, 103] on input "0" at bounding box center [343, 100] width 43 height 8
click at [330, 99] on input "0" at bounding box center [343, 100] width 43 height 8
drag, startPoint x: 53, startPoint y: 69, endPoint x: 0, endPoint y: 76, distance: 53.9
click at [0, 76] on div "TẠO ĐƠN HÀNG Yêu cầu xuất hóa đơn điện tử Transit Pickup Surcharge Ids Transit …" at bounding box center [196, 92] width 393 height 185
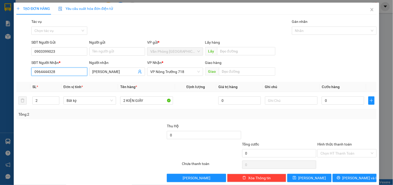
click at [69, 71] on input "0964444328" at bounding box center [59, 71] width 56 height 8
drag, startPoint x: 69, startPoint y: 71, endPoint x: 0, endPoint y: 73, distance: 69.0
click at [0, 73] on div "TẠO ĐƠN HÀNG Yêu cầu xuất hóa đơn điện tử Transit Pickup Surcharge Ids Transit …" at bounding box center [196, 92] width 393 height 185
drag, startPoint x: 324, startPoint y: 95, endPoint x: 329, endPoint y: 100, distance: 6.1
click at [324, 97] on div "0" at bounding box center [343, 100] width 43 height 10
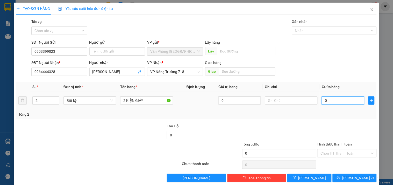
click at [329, 100] on input "0" at bounding box center [343, 100] width 43 height 8
click at [343, 150] on input "Hình thức thanh toán" at bounding box center [345, 153] width 49 height 8
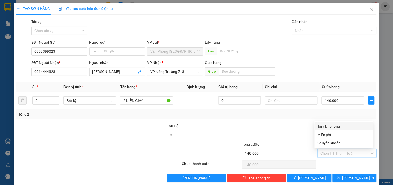
drag, startPoint x: 338, startPoint y: 123, endPoint x: 339, endPoint y: 160, distance: 37.1
click at [338, 124] on div "Tại văn phòng" at bounding box center [344, 126] width 52 height 6
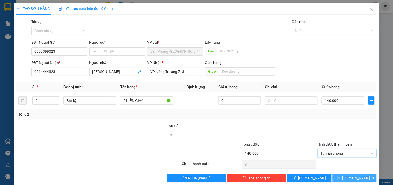
drag, startPoint x: 340, startPoint y: 180, endPoint x: 348, endPoint y: 183, distance: 8.4
click at [341, 180] on button "Lưu và In" at bounding box center [355, 177] width 44 height 8
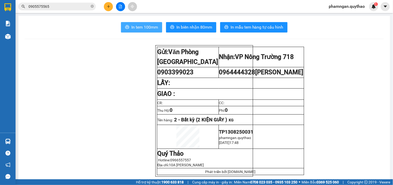
click at [141, 26] on span "In tem 100mm" at bounding box center [144, 27] width 27 height 6
click at [152, 26] on span "In tem 100mm" at bounding box center [144, 27] width 27 height 6
click at [147, 29] on span "In tem 100mm" at bounding box center [144, 27] width 27 height 6
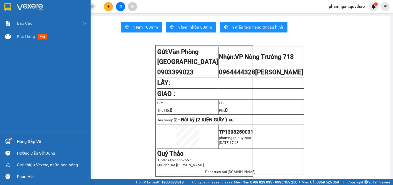
drag, startPoint x: 17, startPoint y: 30, endPoint x: 59, endPoint y: 50, distance: 46.3
click at [20, 38] on div "Kho hàng mới" at bounding box center [52, 36] width 70 height 13
click at [22, 39] on span "Kho hàng" at bounding box center [26, 36] width 18 height 5
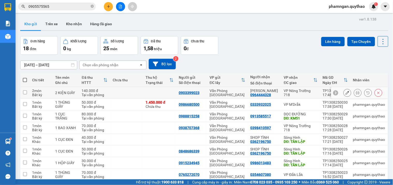
drag, startPoint x: 152, startPoint y: 94, endPoint x: 147, endPoint y: 97, distance: 6.0
click at [151, 95] on td at bounding box center [159, 93] width 33 height 12
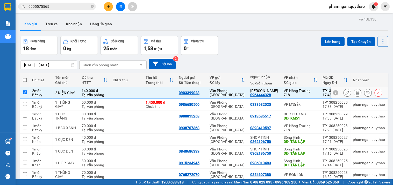
click at [146, 102] on td "1.450.000 đ Chưa thu" at bounding box center [159, 105] width 33 height 12
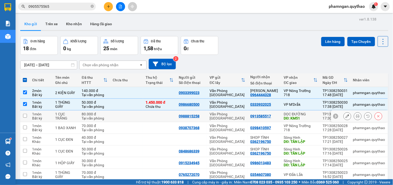
click at [282, 110] on td "DỌC ĐƯỜNG DĐ: KM51" at bounding box center [301, 116] width 39 height 12
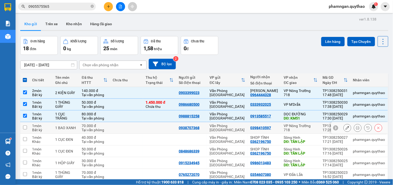
click at [282, 122] on td "VP Nông Trường 718" at bounding box center [301, 128] width 39 height 12
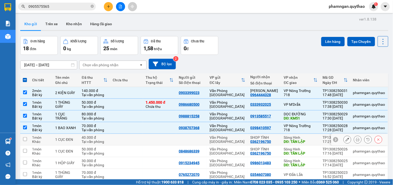
click at [282, 134] on td "Sông Hinh DĐ: TÂN LẬP" at bounding box center [301, 140] width 39 height 12
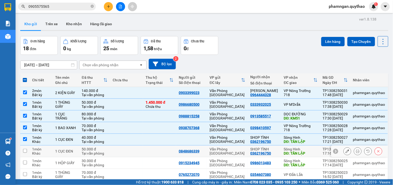
click at [284, 151] on div "DĐ: TÂN LẬP" at bounding box center [301, 153] width 34 height 4
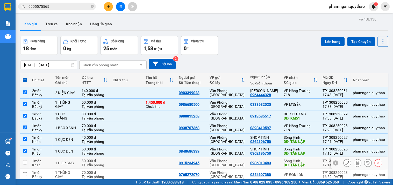
click at [297, 163] on div "DĐ: TÂN LẬP" at bounding box center [301, 165] width 34 height 4
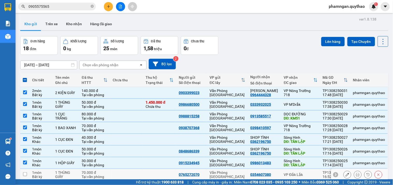
click at [312, 169] on td "VP Đắk Lắk" at bounding box center [301, 175] width 39 height 12
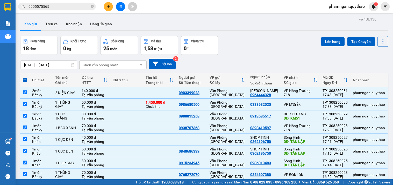
click at [305, 180] on td "VP Đắk Lắk" at bounding box center [301, 186] width 39 height 12
click at [312, 87] on td "VP Nông Trường 718" at bounding box center [301, 93] width 39 height 12
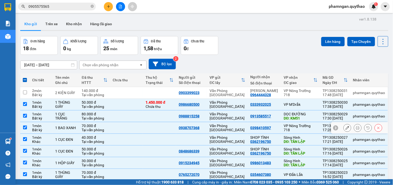
click at [315, 123] on div "VP Nông Trường 718" at bounding box center [301, 127] width 34 height 8
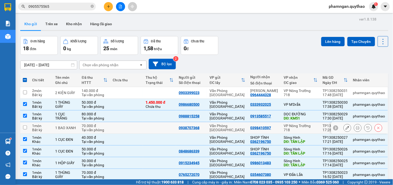
click at [305, 123] on div "VP Nông Trường 718" at bounding box center [301, 127] width 34 height 8
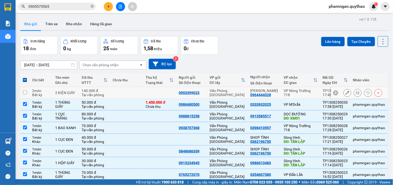
click at [302, 87] on td "VP Nông Trường 718" at bounding box center [301, 93] width 39 height 12
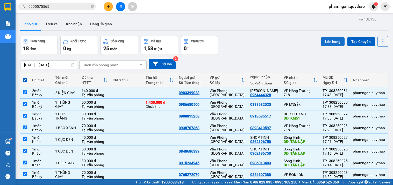
click at [330, 38] on button "Lên hàng" at bounding box center [334, 41] width 24 height 9
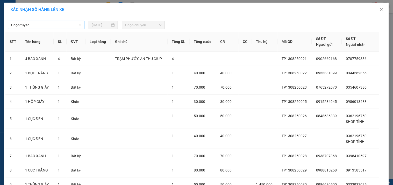
click at [64, 25] on span "Chọn tuyến" at bounding box center [46, 25] width 70 height 8
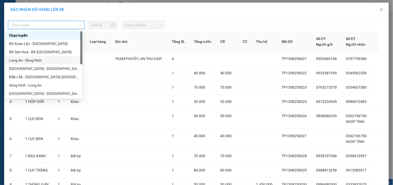
drag, startPoint x: 32, startPoint y: 58, endPoint x: 97, endPoint y: 42, distance: 67.0
click at [32, 57] on div "Long An - Sông Hinh" at bounding box center [44, 60] width 70 height 6
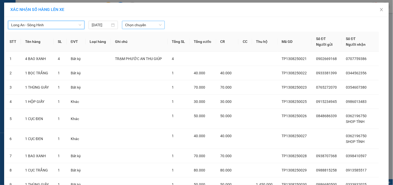
click at [147, 22] on span "Chọn chuyến" at bounding box center [143, 25] width 37 height 8
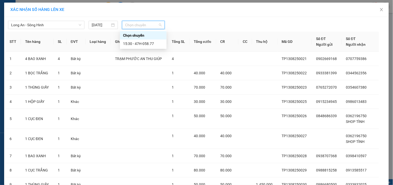
click at [149, 41] on div "15:30 - 47H-058.77" at bounding box center [143, 44] width 40 height 6
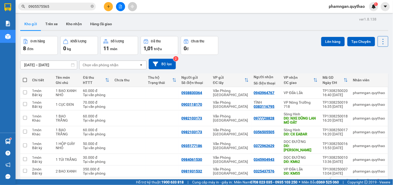
drag, startPoint x: 295, startPoint y: 150, endPoint x: 298, endPoint y: 141, distance: 10.4
click at [296, 177] on td "Sông Hinh" at bounding box center [301, 183] width 39 height 12
click at [300, 167] on div "VP Đắk Lắk" at bounding box center [301, 169] width 34 height 4
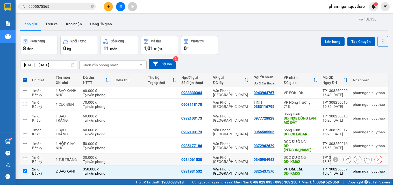
click at [309, 155] on div "DỌC ĐƯỜNG" at bounding box center [301, 157] width 34 height 4
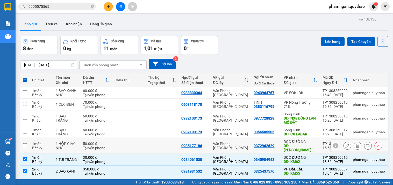
click at [310, 139] on div "DỌC ĐƯỜNG" at bounding box center [301, 141] width 34 height 4
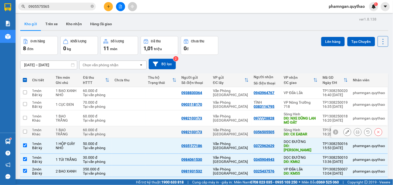
drag, startPoint x: 310, startPoint y: 101, endPoint x: 309, endPoint y: 96, distance: 5.3
click at [310, 128] on div "Sông Hinh" at bounding box center [301, 130] width 34 height 4
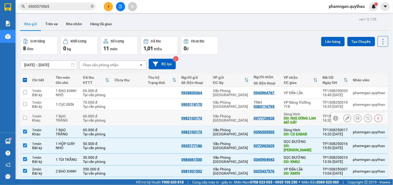
drag, startPoint x: 306, startPoint y: 87, endPoint x: 304, endPoint y: 79, distance: 8.6
click at [306, 112] on div "Sông Hinh" at bounding box center [301, 114] width 34 height 4
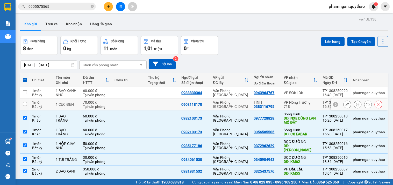
drag, startPoint x: 305, startPoint y: 75, endPoint x: 304, endPoint y: 69, distance: 6.8
click at [305, 99] on td "VP Nông Trường 718" at bounding box center [301, 105] width 39 height 12
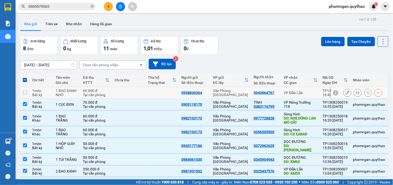
click at [304, 90] on div "VP Đắk Lắk" at bounding box center [301, 92] width 34 height 4
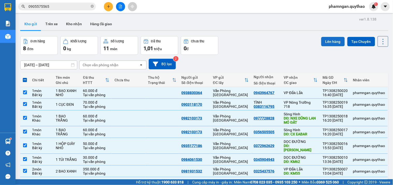
click at [326, 38] on div "ver 1.8.138 Kho gửi Trên xe Kho nhận Hàng đã giao Đơn hàng 8 đơn Khối lượng 0 k…" at bounding box center [204, 112] width 373 height 192
click at [323, 39] on button "Lên hàng" at bounding box center [334, 41] width 24 height 9
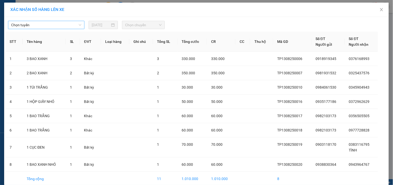
click at [73, 25] on span "Chọn tuyến" at bounding box center [46, 25] width 70 height 8
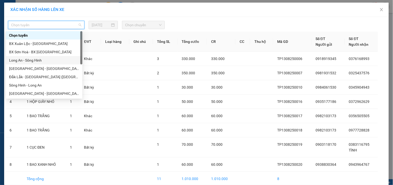
click at [29, 61] on div "Long An - Sông Hinh" at bounding box center [44, 60] width 70 height 6
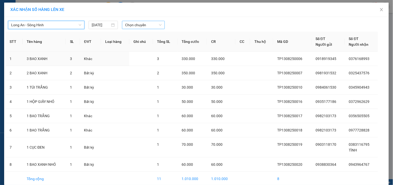
click at [146, 29] on input "search" at bounding box center [141, 25] width 33 height 8
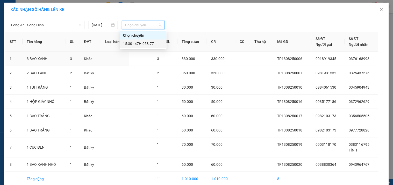
click at [151, 43] on div "15:30 - 47H-058.77" at bounding box center [143, 44] width 40 height 6
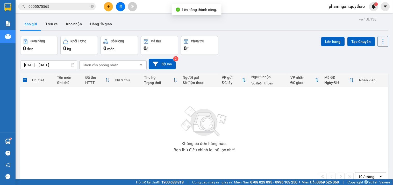
click at [116, 5] on button at bounding box center [120, 6] width 9 height 9
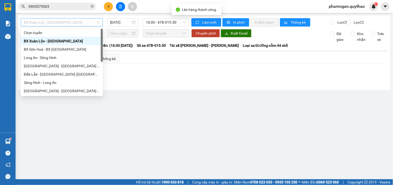
click at [83, 22] on span "BX Xuân Lộc - BX Sơn Hoà" at bounding box center [62, 22] width 76 height 8
click at [34, 56] on div "Long An - Sông Hinh" at bounding box center [62, 58] width 76 height 6
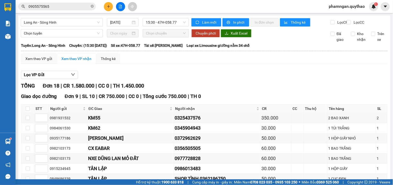
click at [40, 114] on input at bounding box center [41, 118] width 12 height 8
click at [41, 124] on input at bounding box center [41, 128] width 12 height 8
click at [39, 154] on input at bounding box center [41, 158] width 12 height 8
click at [41, 134] on input at bounding box center [41, 138] width 12 height 8
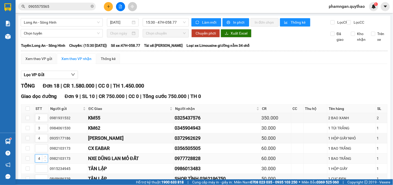
drag, startPoint x: 40, startPoint y: 104, endPoint x: 41, endPoint y: 108, distance: 3.8
click at [40, 154] on input "4" at bounding box center [41, 158] width 12 height 8
click at [40, 164] on input at bounding box center [41, 168] width 12 height 8
click at [39, 175] on input at bounding box center [41, 179] width 12 height 8
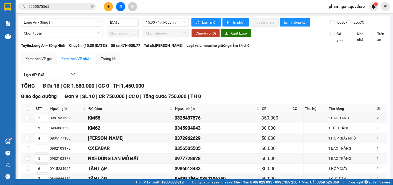
click at [26, 106] on input "checkbox" at bounding box center [28, 108] width 4 height 4
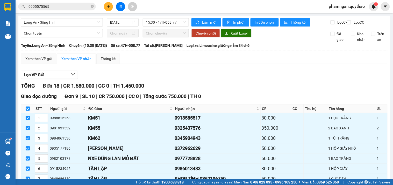
drag, startPoint x: 29, startPoint y: 137, endPoint x: 38, endPoint y: 125, distance: 15.6
click at [230, 23] on button "In phơi" at bounding box center [236, 22] width 27 height 8
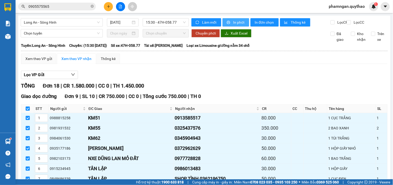
click at [233, 24] on span "In phơi" at bounding box center [239, 22] width 12 height 6
click at [64, 22] on span "Long An - Sông Hinh" at bounding box center [62, 22] width 76 height 8
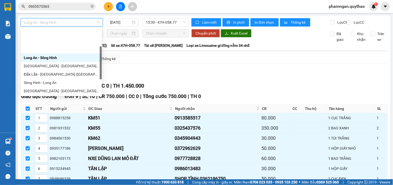
click at [45, 113] on div "Tây Ninh - Đắk Lắk" at bounding box center [61, 116] width 75 height 6
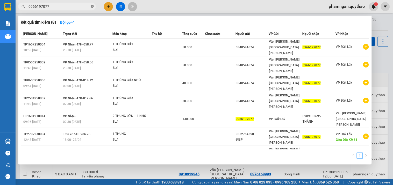
click at [91, 5] on icon "close-circle" at bounding box center [92, 6] width 3 height 3
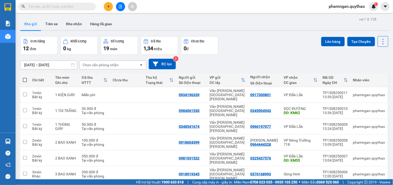
click at [72, 7] on input "text" at bounding box center [59, 7] width 61 height 6
paste input "0917300801"
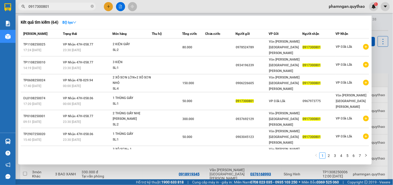
type input "0917300801"
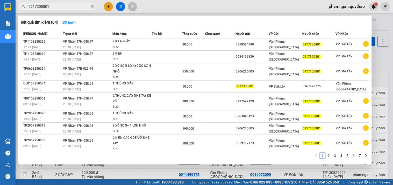
click at [93, 6] on icon "close-circle" at bounding box center [92, 6] width 3 height 3
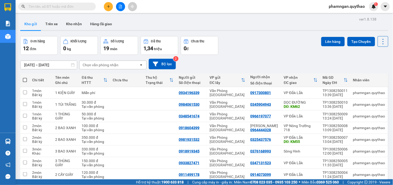
click at [79, 4] on input "text" at bounding box center [59, 7] width 61 height 6
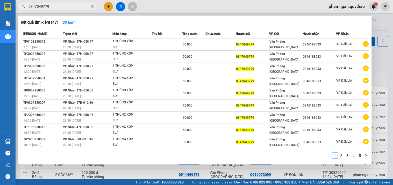
type input "0347049779"
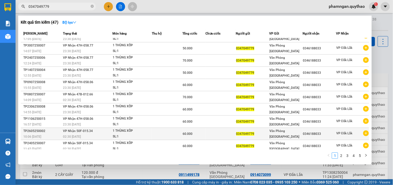
scroll to position [12, 0]
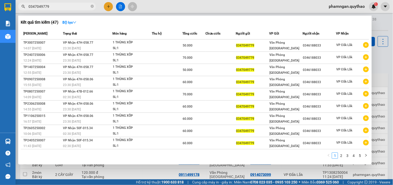
click at [191, 167] on div at bounding box center [196, 92] width 393 height 185
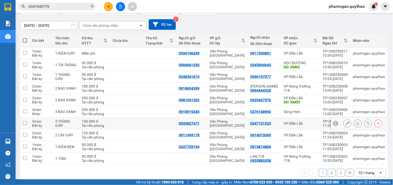
scroll to position [46, 0]
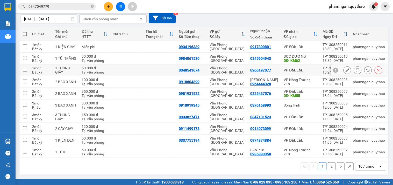
drag, startPoint x: 314, startPoint y: 67, endPoint x: 312, endPoint y: 51, distance: 15.9
click at [313, 65] on td "VP Đắk Lắk" at bounding box center [301, 70] width 39 height 12
checkbox input "true"
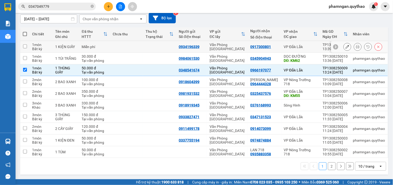
click at [312, 43] on td "VP Đắk Lắk" at bounding box center [301, 47] width 39 height 12
checkbox input "true"
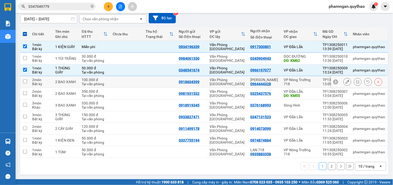
drag, startPoint x: 312, startPoint y: 74, endPoint x: 312, endPoint y: 79, distance: 4.7
click at [312, 75] on td "VP Đắk Lắk" at bounding box center [301, 70] width 39 height 12
checkbox input "false"
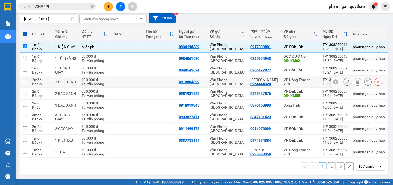
click at [310, 84] on td "VP Nông Trường 718" at bounding box center [301, 82] width 39 height 12
checkbox input "true"
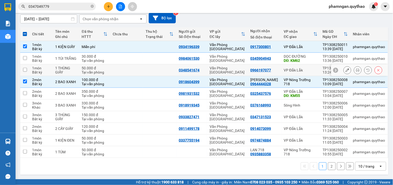
click at [310, 74] on td "VP Đắk Lắk" at bounding box center [301, 70] width 39 height 12
checkbox input "true"
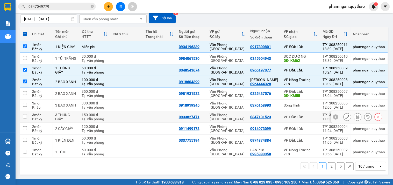
drag, startPoint x: 308, startPoint y: 115, endPoint x: 305, endPoint y: 125, distance: 10.0
click at [307, 117] on div "VP Đắk Lắk" at bounding box center [301, 117] width 34 height 4
checkbox input "true"
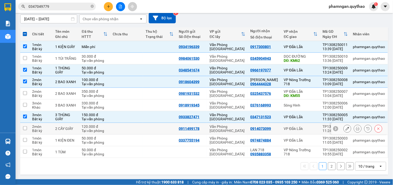
drag, startPoint x: 305, startPoint y: 126, endPoint x: 304, endPoint y: 131, distance: 5.3
click at [305, 126] on td "VP Đắk Lắk" at bounding box center [301, 129] width 39 height 12
checkbox input "true"
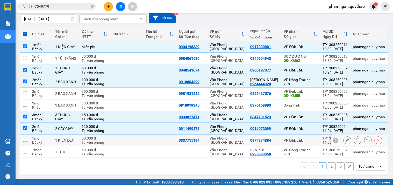
click at [303, 140] on div "VP Đắk Lắk" at bounding box center [301, 140] width 34 height 4
checkbox input "true"
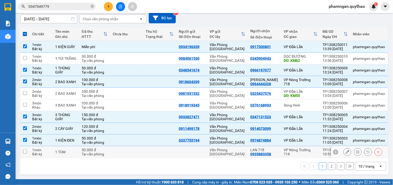
click at [303, 153] on div "VP Nông Trường 718" at bounding box center [301, 152] width 34 height 8
checkbox input "true"
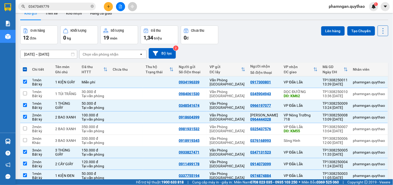
scroll to position [0, 0]
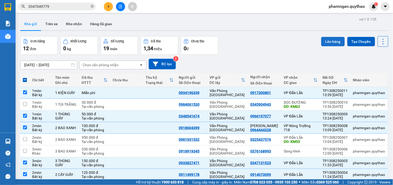
click at [335, 43] on button "Lên hàng" at bounding box center [334, 41] width 24 height 9
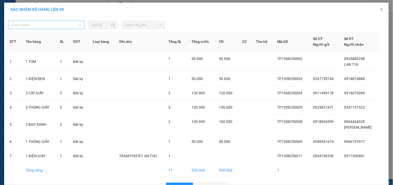
click at [69, 29] on input "search" at bounding box center [44, 25] width 67 height 8
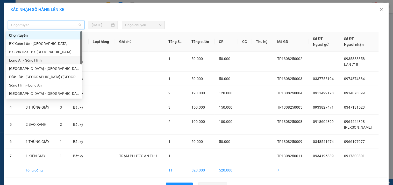
scroll to position [54, 0]
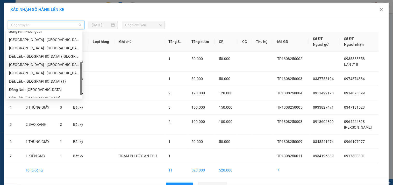
click at [26, 62] on div "Tây Ninh - Đắk Lắk" at bounding box center [44, 65] width 70 height 6
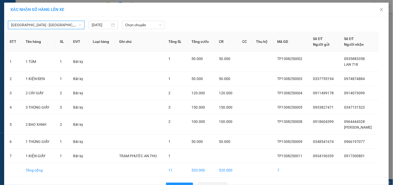
click at [147, 26] on span "Chọn chuyến" at bounding box center [143, 25] width 37 height 8
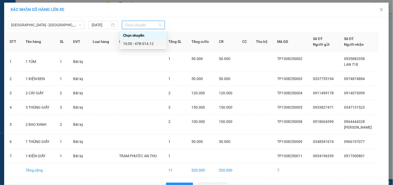
click at [139, 43] on div "16:00 - 47B-014.12" at bounding box center [143, 44] width 40 height 6
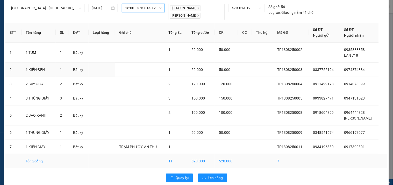
scroll to position [24, 0]
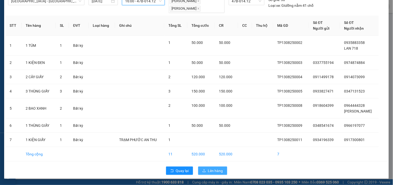
click at [210, 171] on span "Lên hàng" at bounding box center [215, 171] width 15 height 6
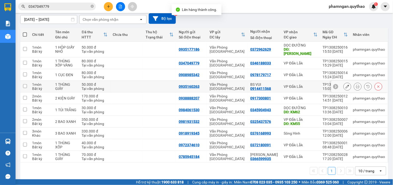
scroll to position [46, 0]
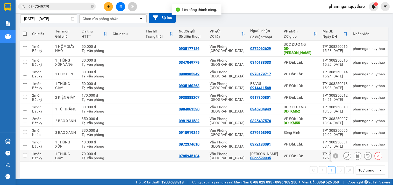
drag, startPoint x: 305, startPoint y: 151, endPoint x: 304, endPoint y: 142, distance: 9.5
click at [305, 154] on div "VP Đắk Lắk" at bounding box center [301, 156] width 34 height 4
checkbox input "true"
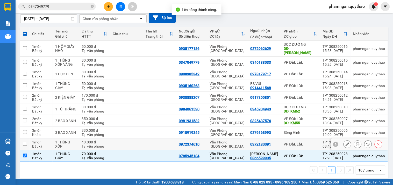
click at [304, 142] on div "VP Đắk Lắk" at bounding box center [301, 144] width 34 height 4
checkbox input "true"
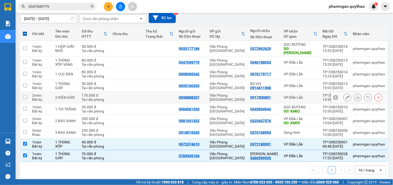
click at [307, 95] on div "VP Đắk Lắk" at bounding box center [301, 97] width 34 height 4
checkbox input "true"
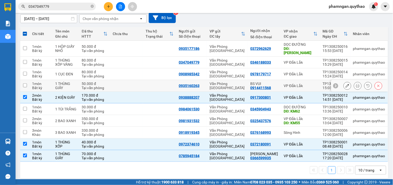
click at [303, 83] on div "VP Đắk Lắk" at bounding box center [301, 85] width 34 height 4
checkbox input "true"
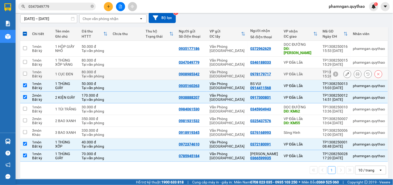
click at [300, 68] on td "VP Đắk Lắk" at bounding box center [301, 74] width 39 height 12
checkbox input "true"
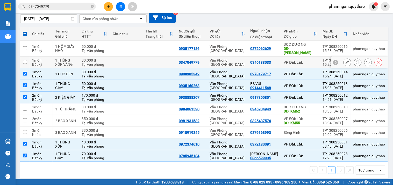
click at [300, 60] on div "VP Đắk Lắk" at bounding box center [301, 62] width 34 height 4
checkbox input "true"
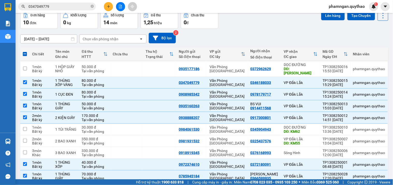
scroll to position [0, 0]
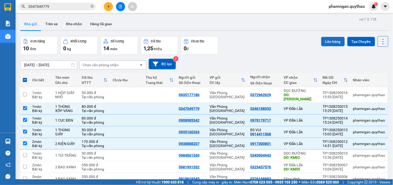
click at [332, 38] on button "Lên hàng" at bounding box center [334, 41] width 24 height 9
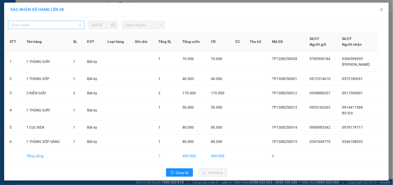
click at [68, 25] on span "Chọn tuyến" at bounding box center [46, 25] width 70 height 8
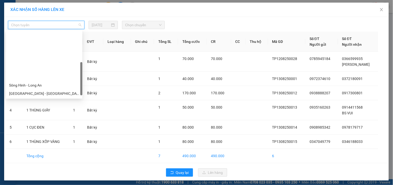
scroll to position [54, 0]
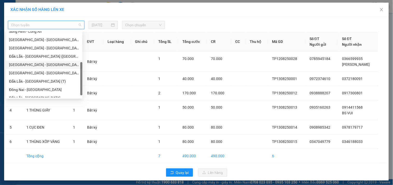
drag, startPoint x: 25, startPoint y: 64, endPoint x: 25, endPoint y: 50, distance: 14.5
click at [25, 64] on div "Tây Ninh - Đắk Lắk" at bounding box center [44, 65] width 70 height 6
click at [147, 27] on span "Chọn chuyến" at bounding box center [143, 25] width 37 height 8
click at [44, 26] on span "Chọn tuyến" at bounding box center [46, 25] width 70 height 8
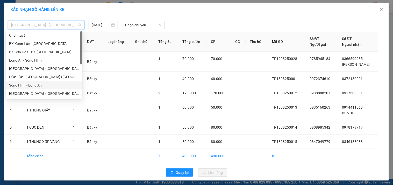
scroll to position [29, 0]
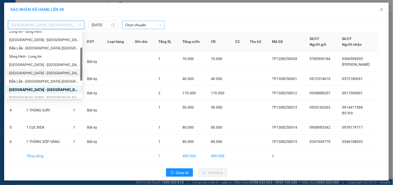
click at [141, 24] on span "Chọn chuyến" at bounding box center [143, 25] width 37 height 8
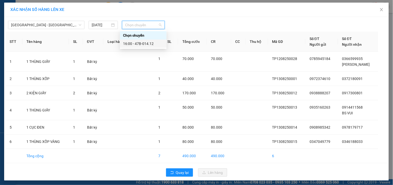
click at [149, 46] on div "16:00 - 47B-014.12" at bounding box center [143, 44] width 40 height 6
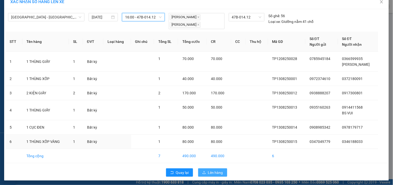
scroll to position [10, 0]
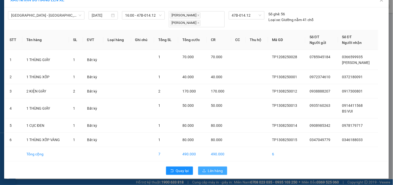
click at [219, 169] on span "Lên hàng" at bounding box center [215, 171] width 15 height 6
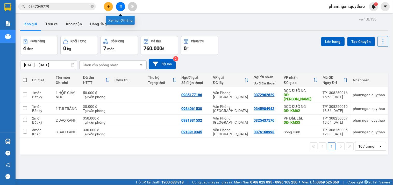
click at [118, 4] on button at bounding box center [120, 6] width 9 height 9
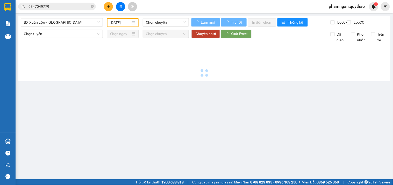
type input "[DATE]"
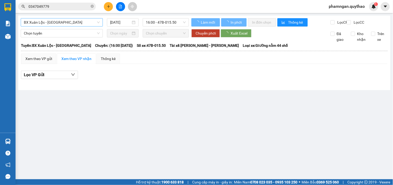
click at [67, 23] on span "BX Xuân Lộc - BX Sơn Hoà" at bounding box center [62, 22] width 76 height 8
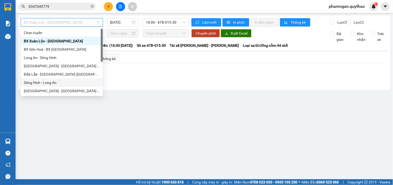
scroll to position [54, 0]
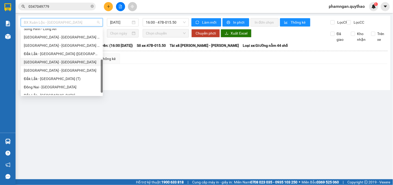
click at [46, 60] on div "Tây Ninh - Đắk Lắk" at bounding box center [62, 62] width 76 height 6
type input "[DATE]"
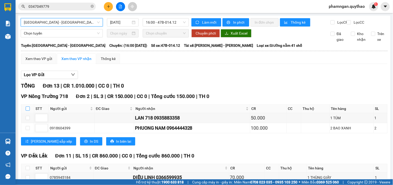
click at [26, 110] on input "checkbox" at bounding box center [28, 108] width 4 height 4
checkbox input "true"
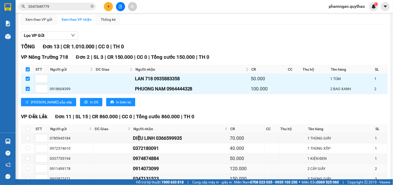
scroll to position [86, 0]
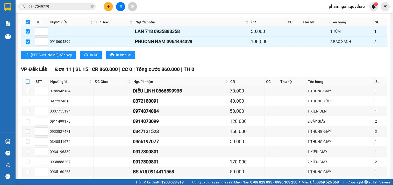
click at [27, 83] on input "checkbox" at bounding box center [28, 81] width 4 height 4
checkbox input "true"
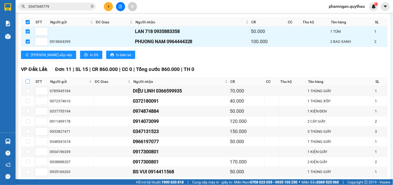
checkbox input "true"
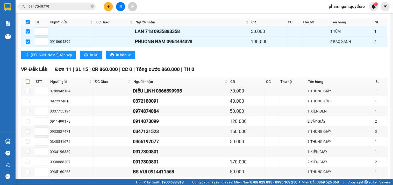
checkbox input "true"
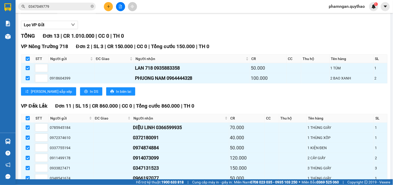
scroll to position [0, 0]
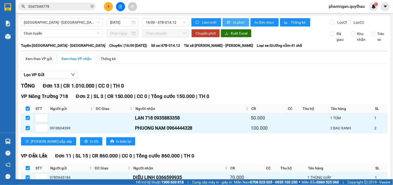
click at [234, 21] on span "In phơi" at bounding box center [239, 22] width 12 height 6
click at [92, 6] on icon "close-circle" at bounding box center [92, 6] width 3 height 3
click at [78, 6] on input "text" at bounding box center [59, 7] width 61 height 6
paste input "0383116795"
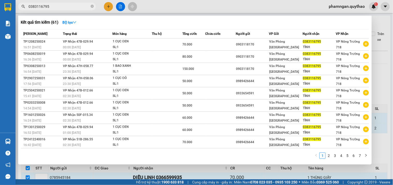
type input "0383116795"
click at [93, 6] on icon "close-circle" at bounding box center [92, 6] width 3 height 3
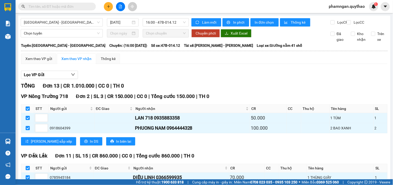
click at [106, 5] on button at bounding box center [108, 6] width 9 height 9
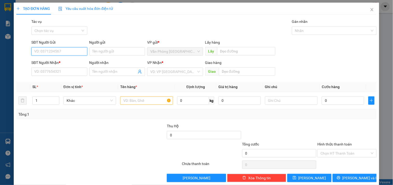
click at [73, 49] on input "SĐT Người Gửi" at bounding box center [59, 51] width 56 height 8
type input "0938830364"
click at [58, 62] on div "0938830364" at bounding box center [58, 62] width 49 height 6
type input "0943964767"
type input "0938830364"
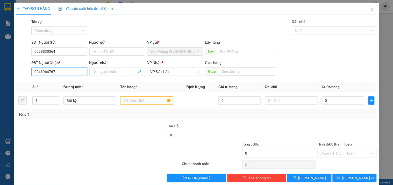
drag, startPoint x: 60, startPoint y: 73, endPoint x: 0, endPoint y: 68, distance: 60.3
click at [0, 68] on div "TẠO ĐƠN HÀNG Yêu cầu xuất hóa đơn điện tử Transit Pickup Surcharge Ids Transit …" at bounding box center [196, 92] width 393 height 185
click at [141, 98] on input "text" at bounding box center [146, 100] width 53 height 8
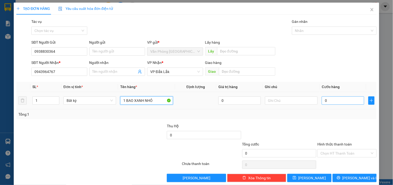
type input "1 BAO XANH NHỎ"
click at [346, 98] on input "0" at bounding box center [343, 100] width 43 height 8
type input "6"
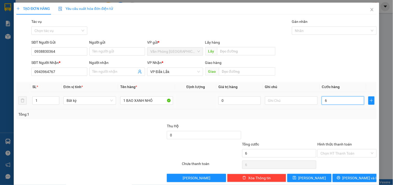
type input "60"
type input "600"
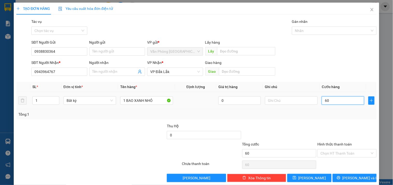
type input "600"
type input "6.000"
type input "60.000"
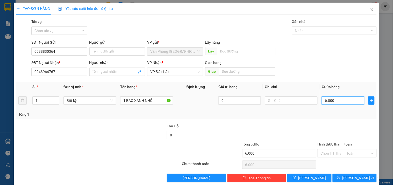
type input "60.000"
click at [337, 154] on input "Hình thức thanh toán" at bounding box center [345, 153] width 49 height 8
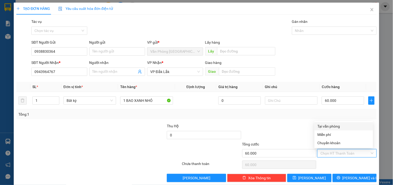
click at [328, 125] on div "Tại văn phòng" at bounding box center [344, 126] width 52 height 6
type input "0"
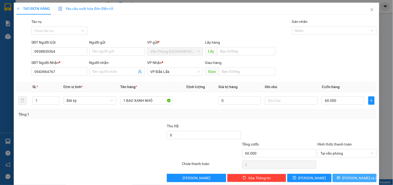
click at [346, 175] on button "Lưu và In" at bounding box center [355, 177] width 44 height 8
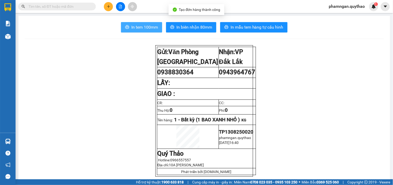
click at [138, 30] on span "In tem 100mm" at bounding box center [144, 27] width 27 height 6
drag, startPoint x: 147, startPoint y: 24, endPoint x: 152, endPoint y: 23, distance: 5.2
click at [147, 23] on button "In tem 100mm" at bounding box center [141, 27] width 41 height 10
click at [81, 9] on input "text" at bounding box center [59, 7] width 61 height 6
paste input "0354607380"
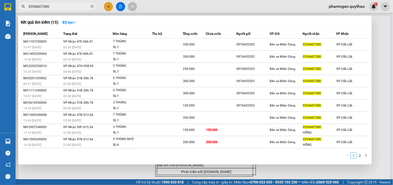
type input "0354607380"
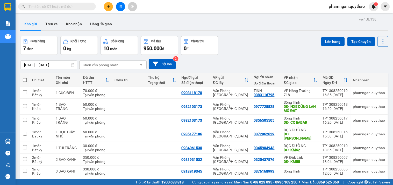
click at [71, 5] on input "text" at bounding box center [59, 7] width 61 height 6
click at [107, 9] on button at bounding box center [108, 6] width 9 height 9
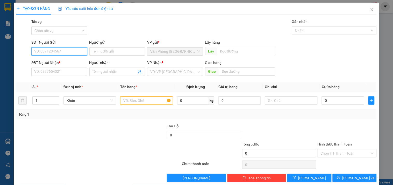
click at [62, 50] on input "SĐT Người Gửi" at bounding box center [59, 51] width 56 height 8
type input "0765272070"
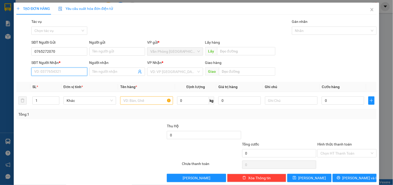
click at [52, 72] on input "SĐT Người Nhận *" at bounding box center [59, 71] width 56 height 8
click at [73, 81] on div "0354607380" at bounding box center [58, 82] width 49 height 6
drag, startPoint x: 66, startPoint y: 71, endPoint x: 0, endPoint y: 76, distance: 66.6
click at [0, 76] on div "TẠO ĐƠN HÀNG Yêu cầu xuất hóa đơn điện tử Transit Pickup Surcharge Ids Transit …" at bounding box center [196, 92] width 393 height 185
type input "0354607380"
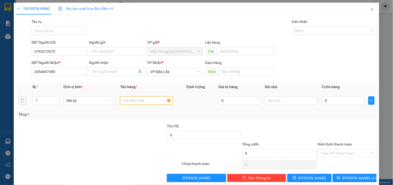
click at [141, 102] on input "text" at bounding box center [146, 100] width 53 height 8
type input "1 THÙNG GIẤY"
click at [331, 102] on input "0" at bounding box center [343, 100] width 43 height 8
type input "7"
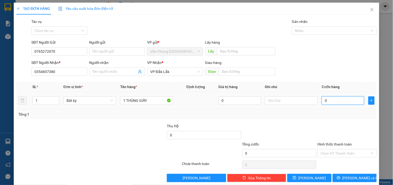
type input "7"
type input "70"
type input "700"
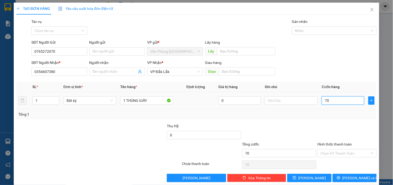
type input "700"
type input "7.000"
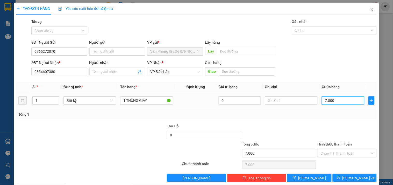
type input "70.000"
drag, startPoint x: 346, startPoint y: 148, endPoint x: 346, endPoint y: 152, distance: 4.2
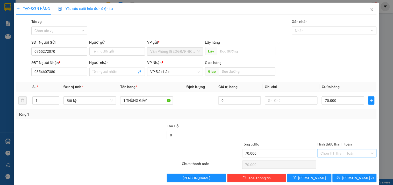
click at [346, 150] on div "Hình thức thanh toán Chọn HT Thanh Toán" at bounding box center [347, 150] width 59 height 18
click at [346, 152] on input "Hình thức thanh toán" at bounding box center [345, 153] width 49 height 8
click at [338, 126] on div "Tại văn phòng" at bounding box center [344, 126] width 52 height 6
type input "0"
click at [348, 175] on span "Lưu và In" at bounding box center [361, 178] width 36 height 6
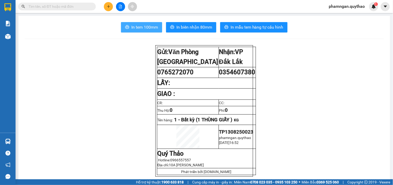
click at [143, 29] on span "In tem 100mm" at bounding box center [144, 27] width 27 height 6
click at [142, 26] on span "In tem 100mm" at bounding box center [144, 27] width 27 height 6
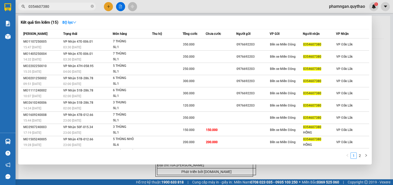
click at [92, 6] on icon "close-circle" at bounding box center [92, 6] width 3 height 3
click at [77, 6] on input "text" at bounding box center [59, 7] width 61 height 6
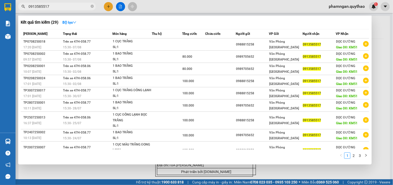
type input "0913585517"
drag, startPoint x: 91, startPoint y: 6, endPoint x: 67, endPoint y: 5, distance: 24.6
click at [89, 6] on span "0913585517" at bounding box center [57, 7] width 78 height 8
click at [67, 5] on input "0913585517" at bounding box center [59, 7] width 61 height 6
drag, startPoint x: 93, startPoint y: 6, endPoint x: 76, endPoint y: 6, distance: 16.1
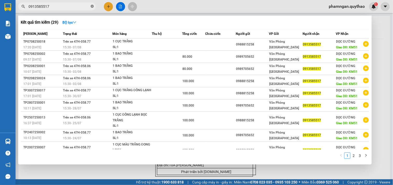
click at [92, 6] on icon "close-circle" at bounding box center [92, 6] width 3 height 3
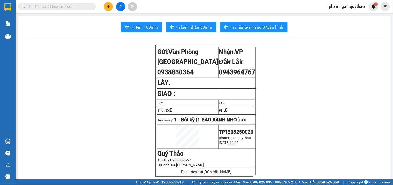
click at [76, 6] on input "text" at bounding box center [59, 7] width 61 height 6
paste input "0964444328"
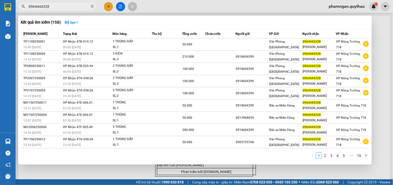
type input "0964444328"
